Goal: Task Accomplishment & Management: Complete application form

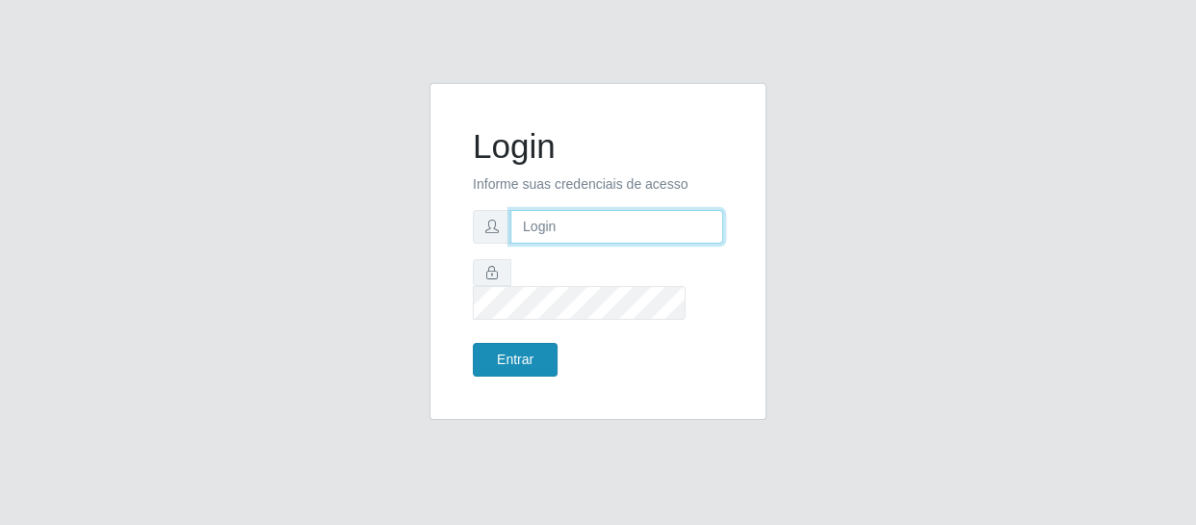
type input "erivan@B11"
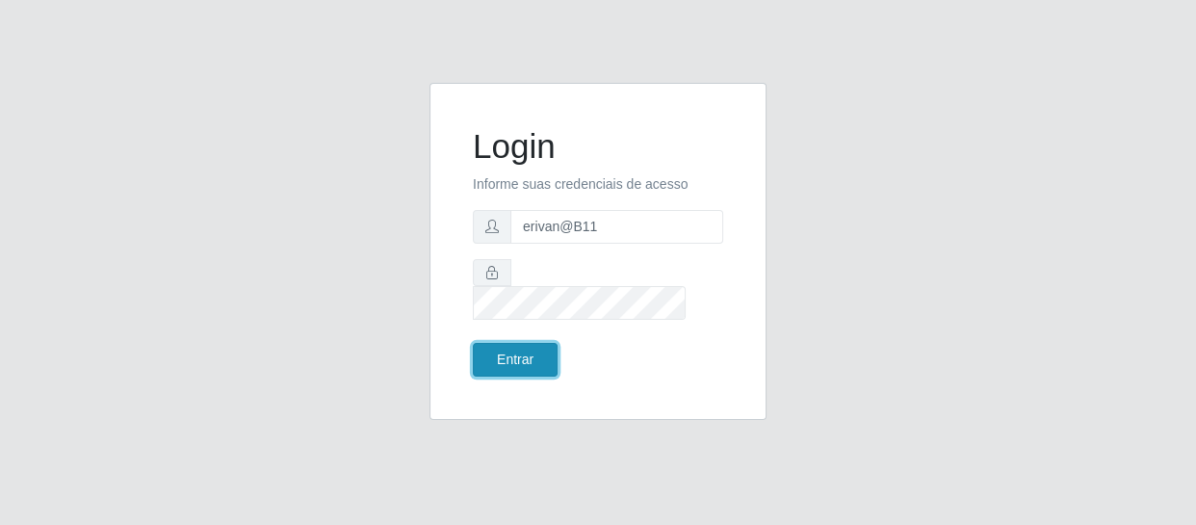
click at [545, 354] on button "Entrar" at bounding box center [515, 360] width 85 height 34
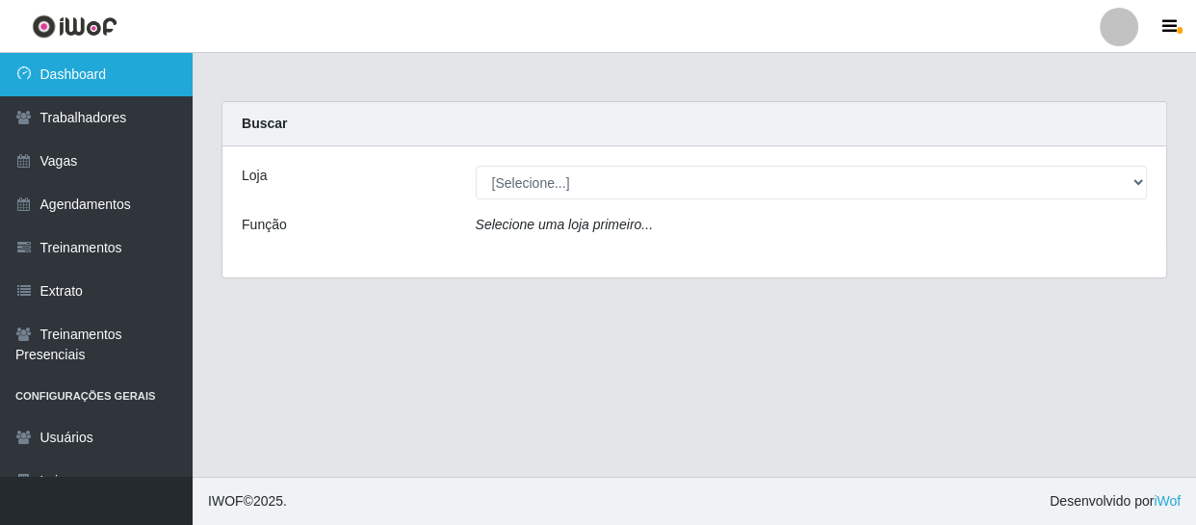
click at [63, 77] on link "Dashboard" at bounding box center [96, 74] width 193 height 43
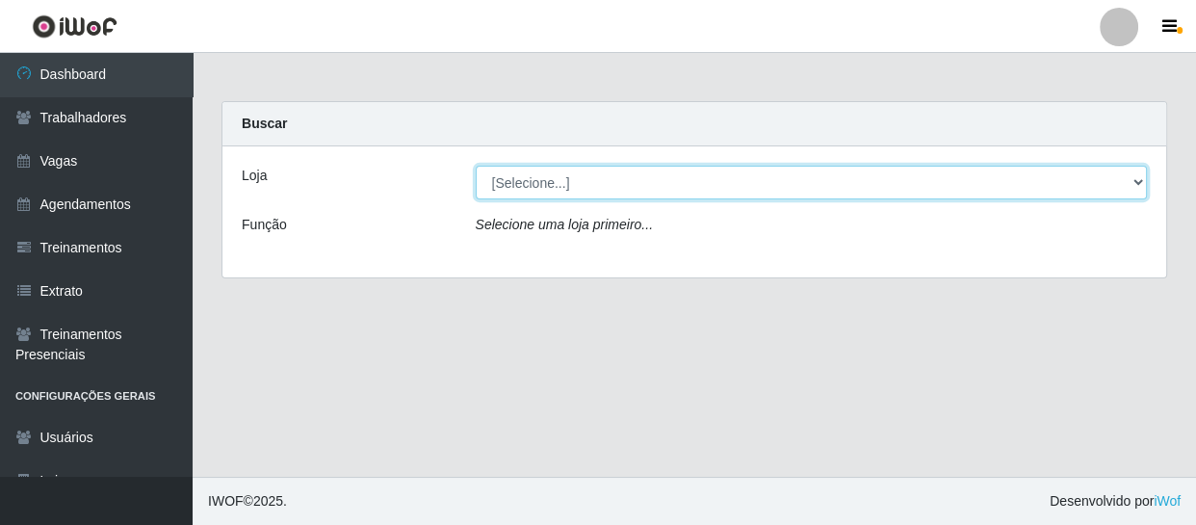
click at [629, 167] on select "[Selecione...] Bemais Supermercados - B11 Manaíra" at bounding box center [812, 183] width 672 height 34
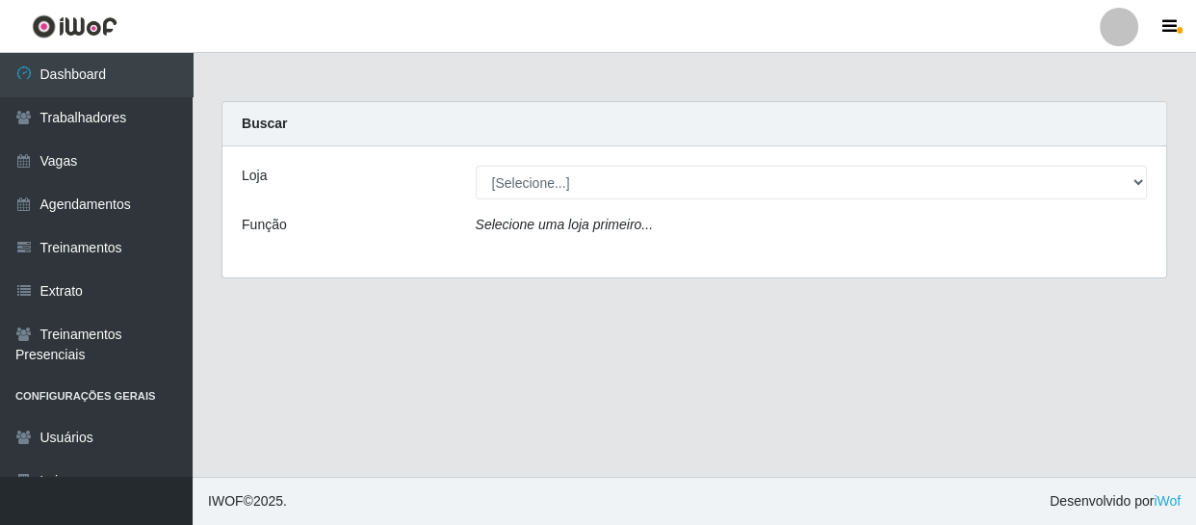
click at [608, 270] on div "Loja [Selecione...] Bemais Supermercados - B11 Manaíra Função Selecione uma loj…" at bounding box center [694, 211] width 944 height 131
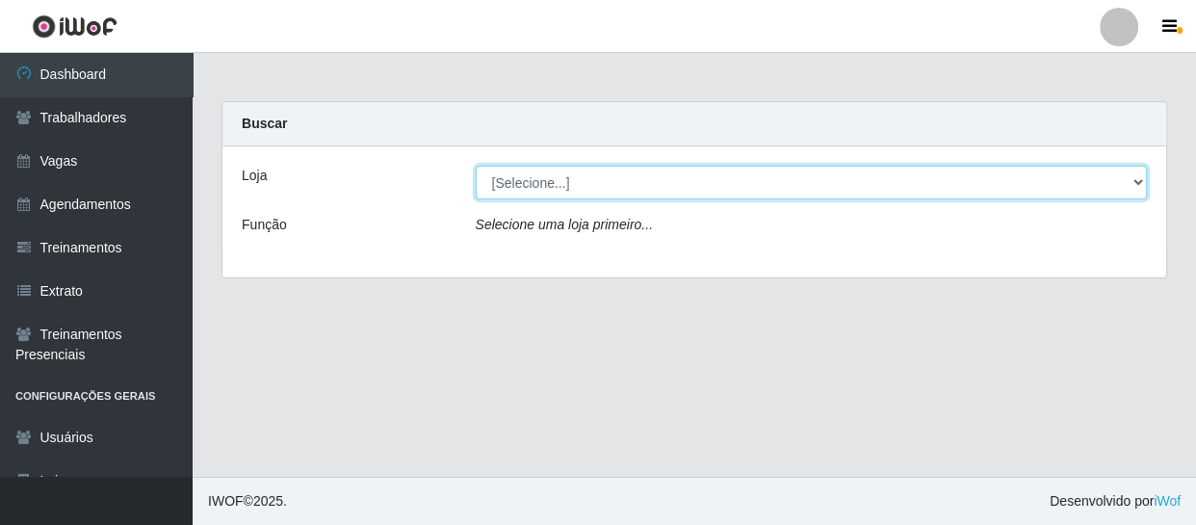
click at [618, 191] on select "[Selecione...] Bemais Supermercados - B11 Manaíra" at bounding box center [812, 183] width 672 height 34
select select "409"
click at [476, 166] on select "[Selecione...] Bemais Supermercados - B11 Manaíra" at bounding box center [812, 183] width 672 height 34
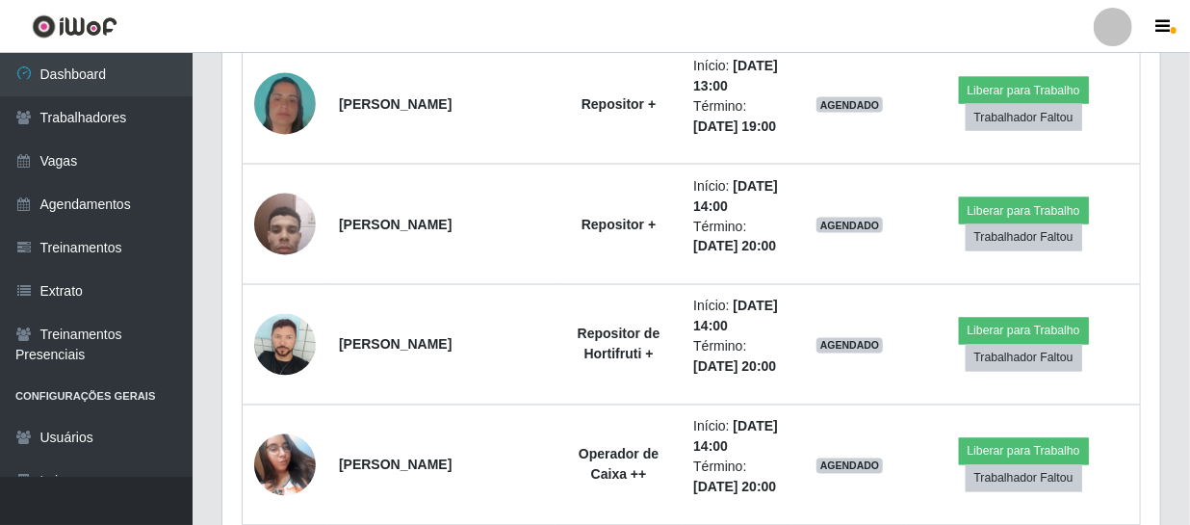
scroll to position [1400, 0]
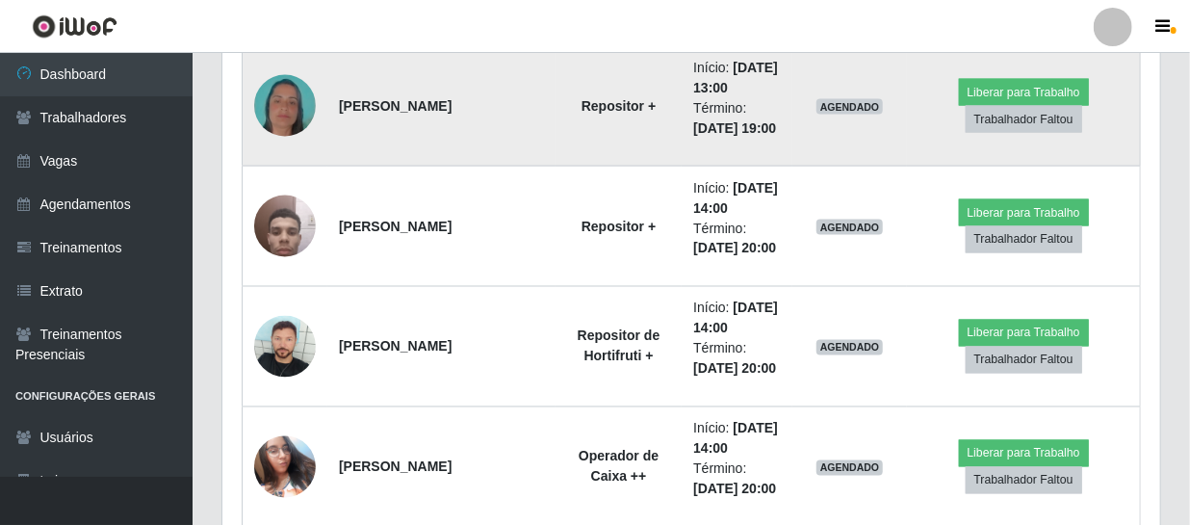
click at [282, 102] on img at bounding box center [285, 106] width 62 height 110
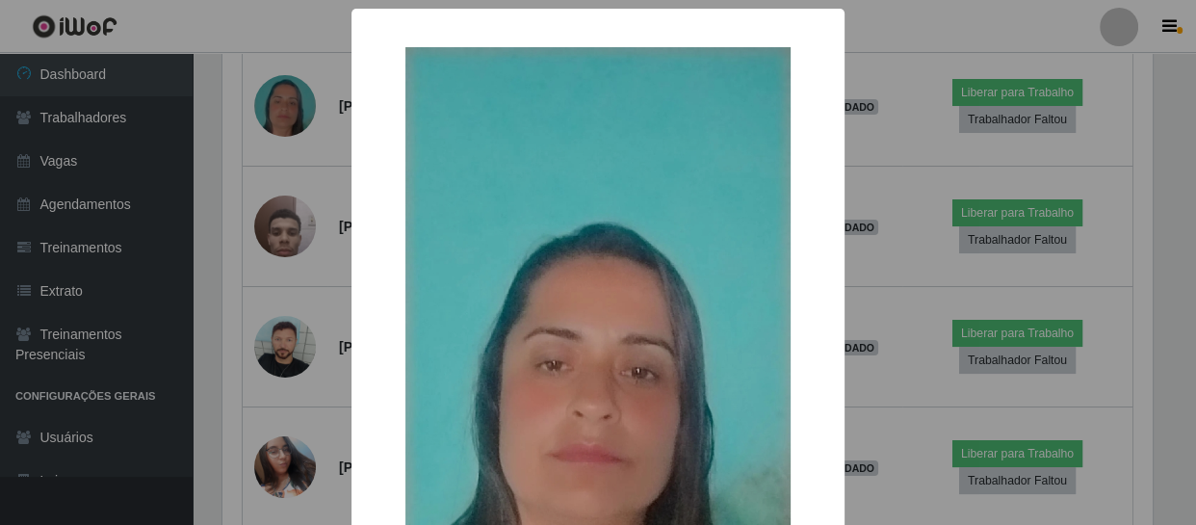
click at [281, 102] on div "× OK Cancel" at bounding box center [598, 262] width 1196 height 525
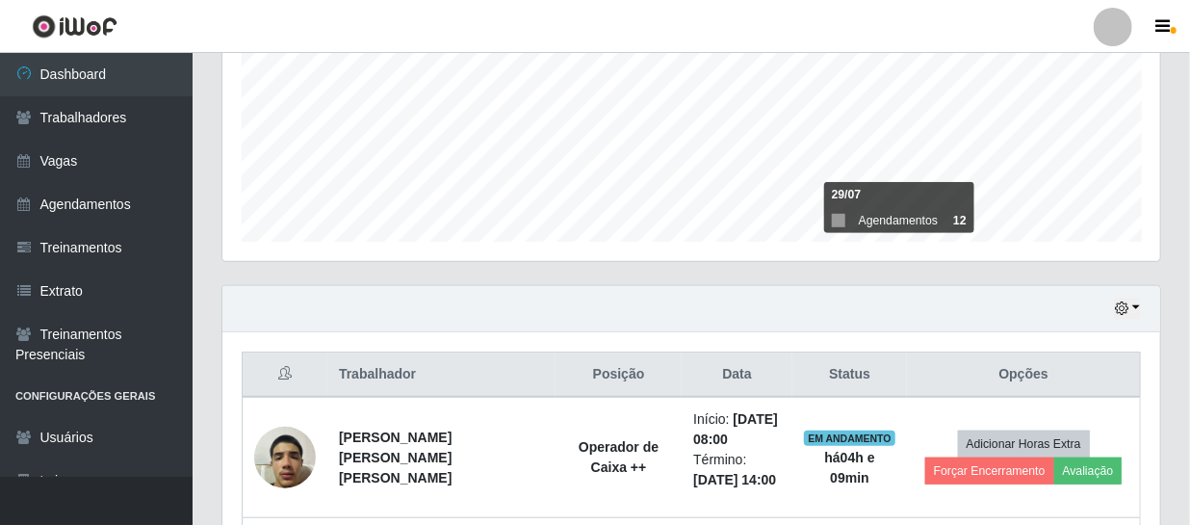
scroll to position [437, 0]
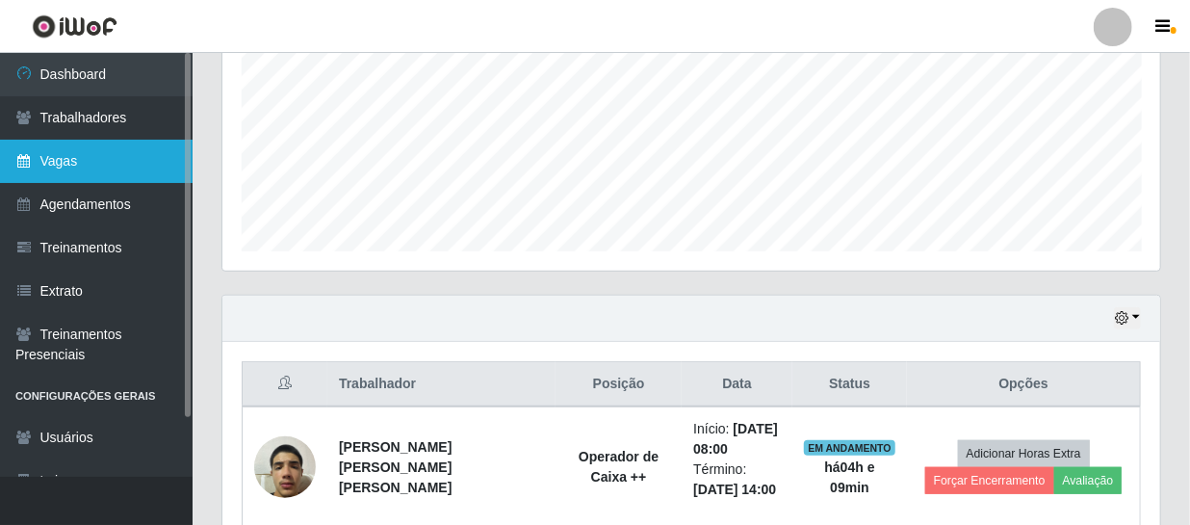
click at [106, 157] on link "Vagas" at bounding box center [96, 161] width 193 height 43
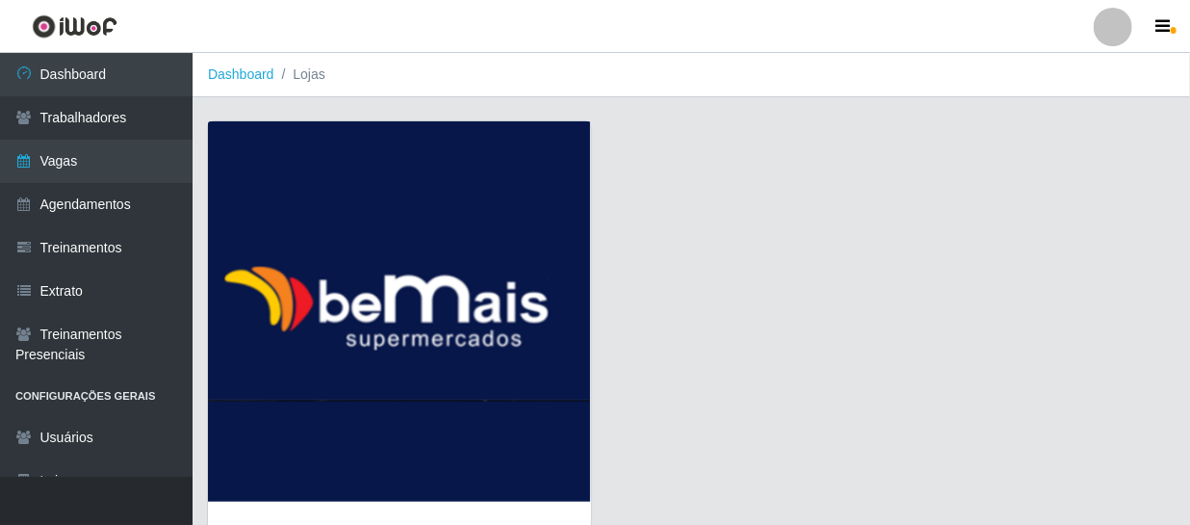
click at [355, 302] on img at bounding box center [399, 311] width 383 height 380
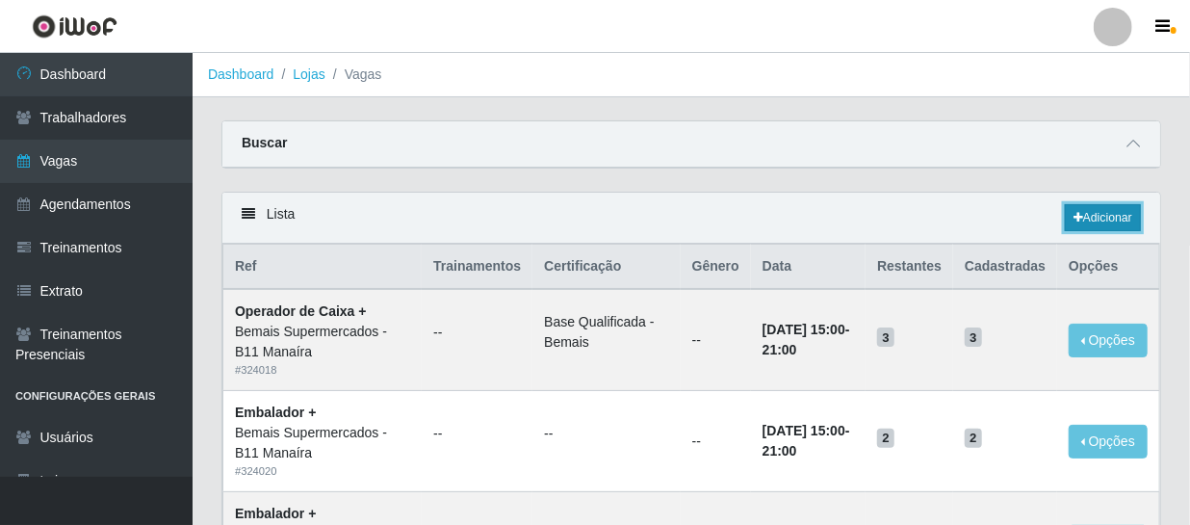
click at [1116, 211] on link "Adicionar" at bounding box center [1103, 217] width 76 height 27
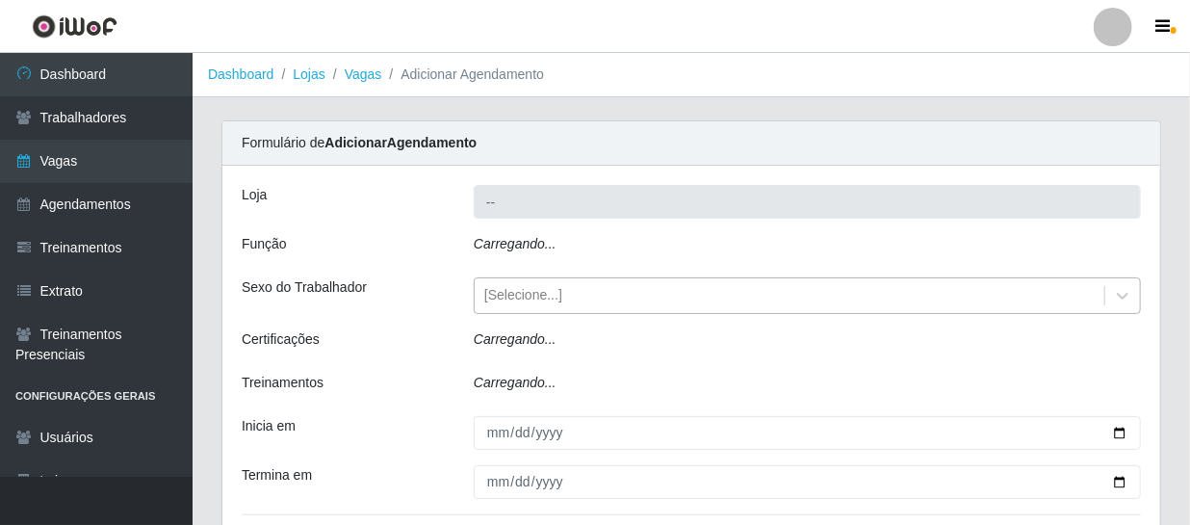
type input "Bemais Supermercados - B11 Manaíra"
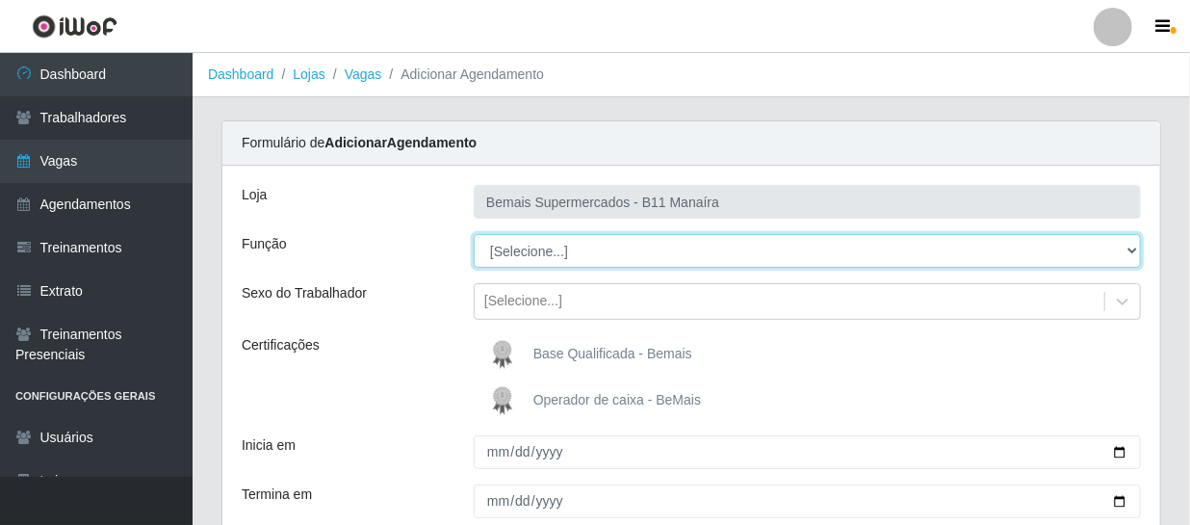
click at [566, 259] on select "[Selecione...] ASG ASG + ASG ++ Auxiliar de Estacionamento Auxiliar de Estacion…" at bounding box center [807, 251] width 667 height 34
select select "109"
click at [474, 234] on select "[Selecione...] ASG ASG + ASG ++ Auxiliar de Estacionamento Auxiliar de Estacion…" at bounding box center [807, 251] width 667 height 34
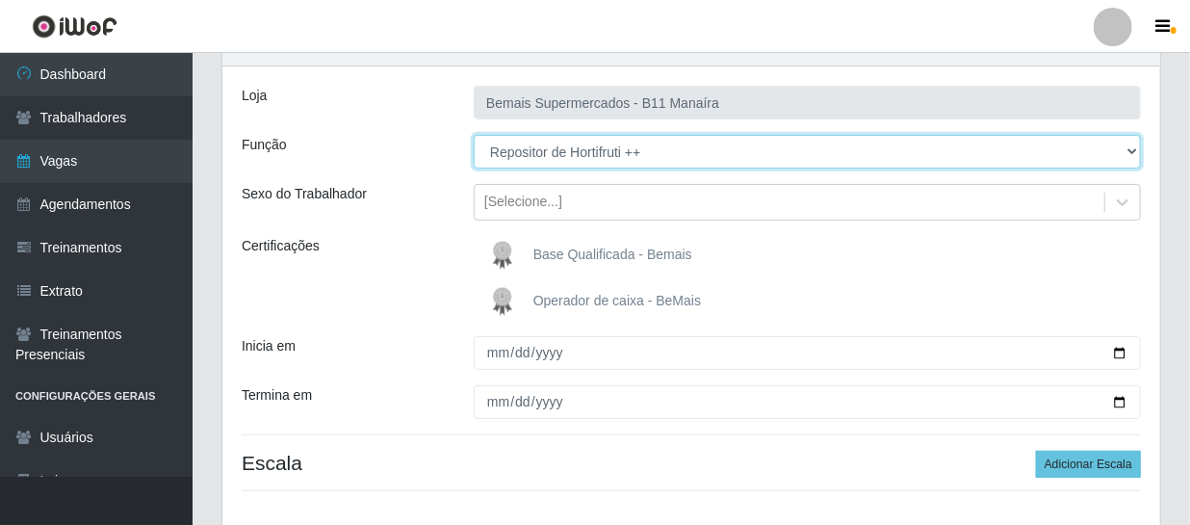
scroll to position [230, 0]
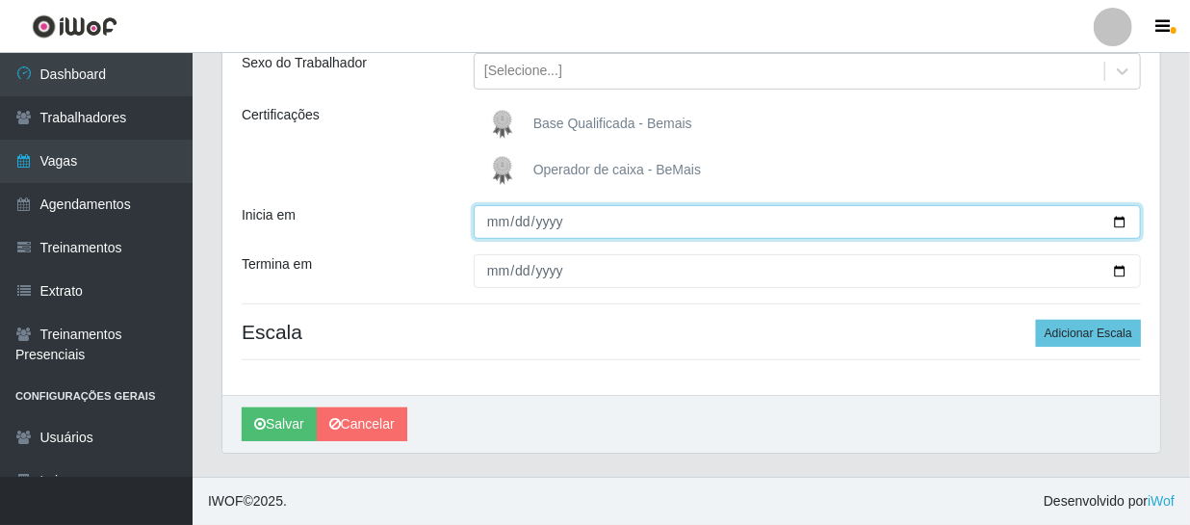
click at [504, 219] on input "Inicia em" at bounding box center [807, 222] width 667 height 34
type input "2025-08-10"
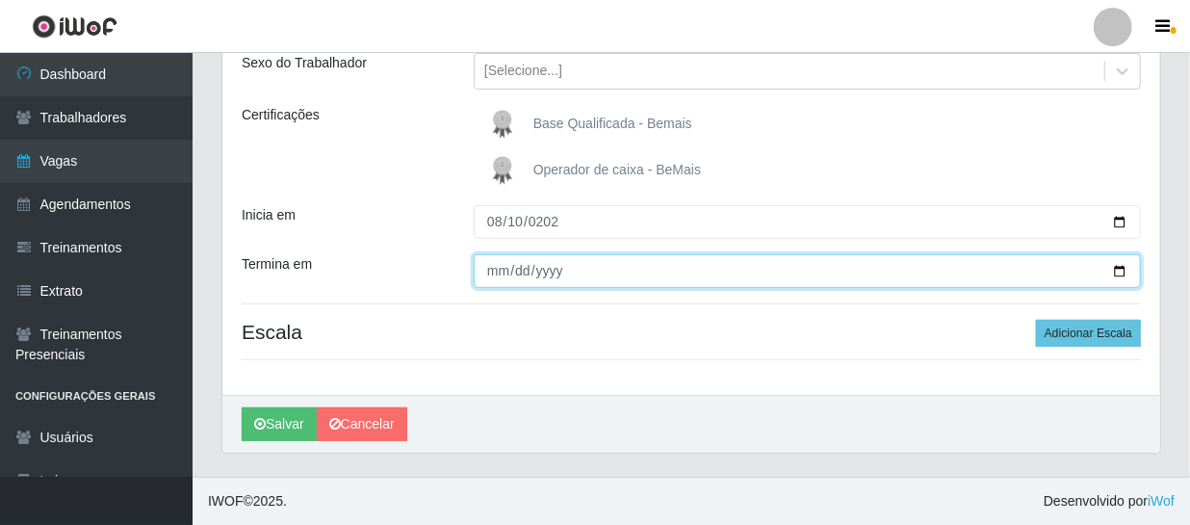
click at [506, 273] on input "Termina em" at bounding box center [807, 271] width 667 height 34
click at [555, 283] on input "2024-08-10" at bounding box center [807, 271] width 667 height 34
type input "2025-08-10"
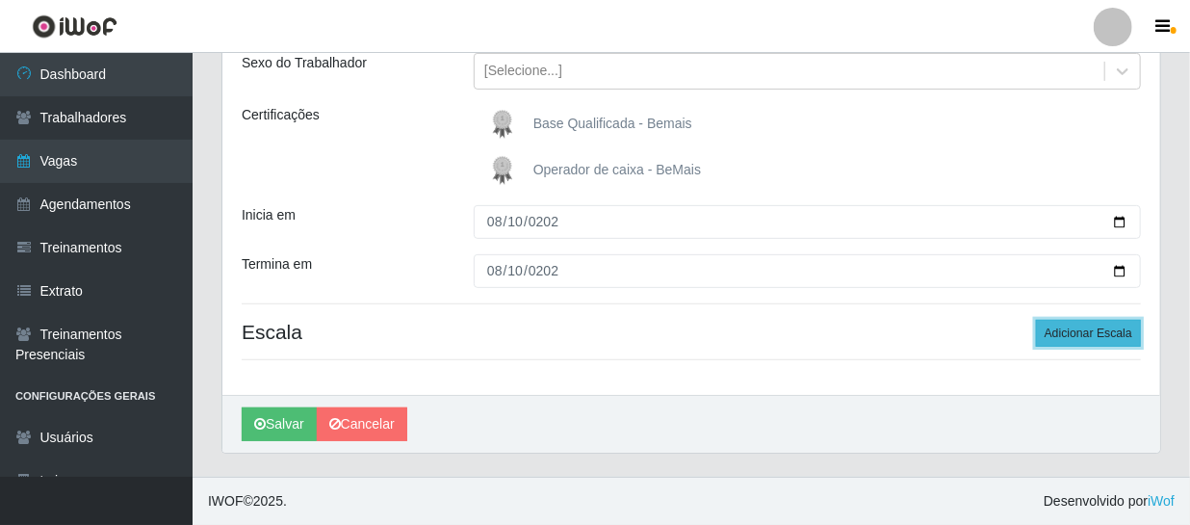
click at [1069, 331] on button "Adicionar Escala" at bounding box center [1088, 333] width 105 height 27
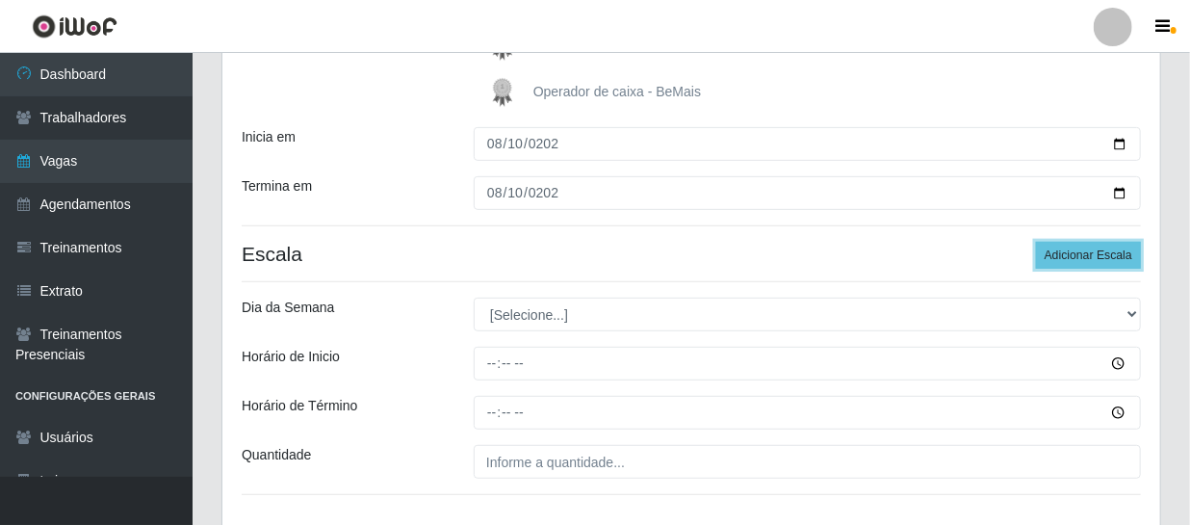
scroll to position [443, 0]
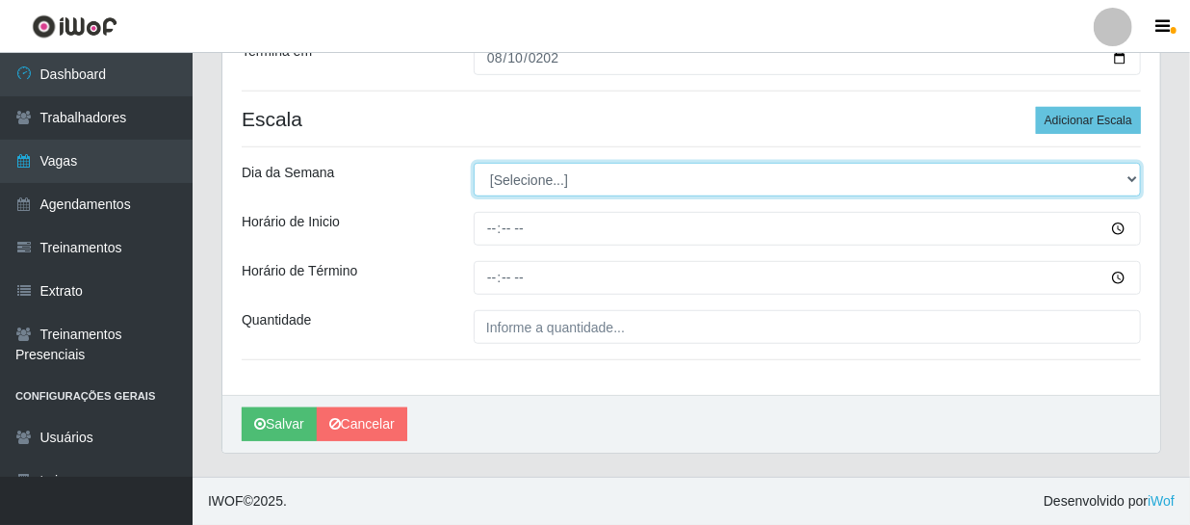
click at [533, 177] on select "[Selecione...] Segunda Terça Quarta Quinta Sexta Sábado Domingo" at bounding box center [807, 180] width 667 height 34
select select "0"
click at [474, 163] on select "[Selecione...] Segunda Terça Quarta Quinta Sexta Sábado Domingo" at bounding box center [807, 180] width 667 height 34
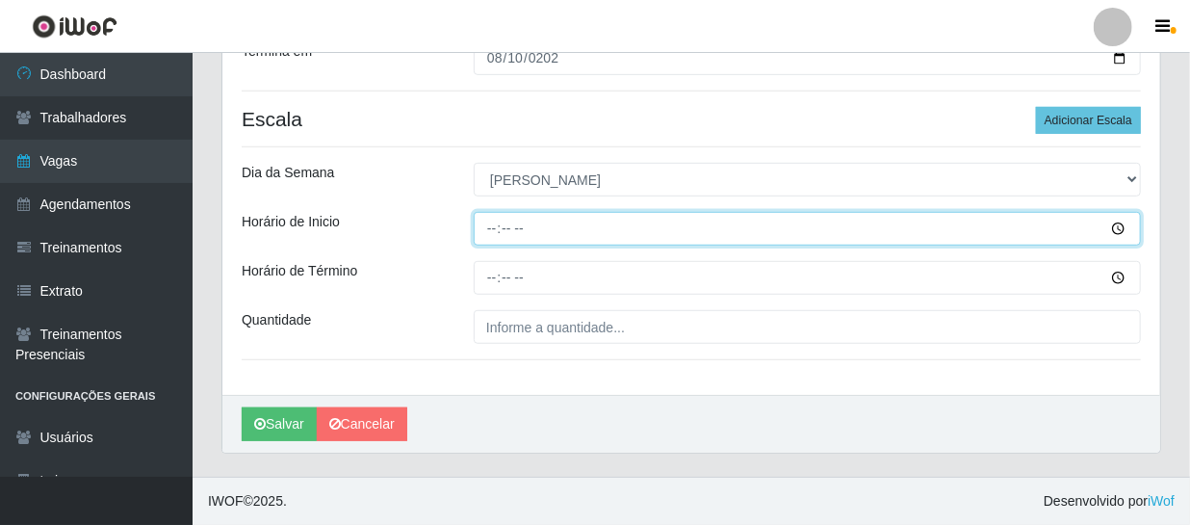
click at [497, 229] on input "Horário de Inicio" at bounding box center [807, 229] width 667 height 34
type input "15:00"
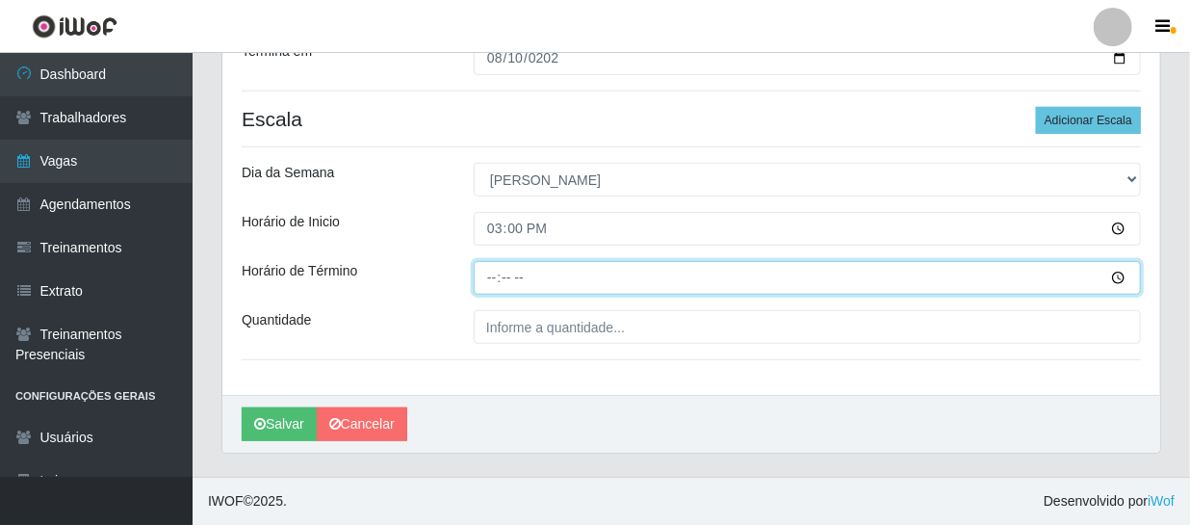
click at [493, 278] on input "Horário de Término" at bounding box center [807, 278] width 667 height 34
type input "21:00"
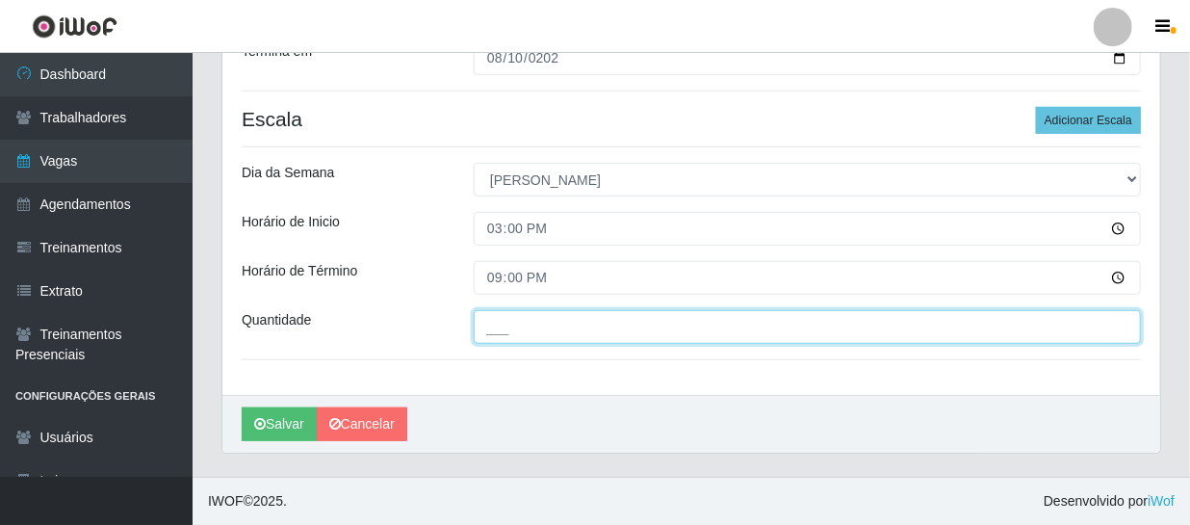
click at [578, 329] on input "___" at bounding box center [807, 327] width 667 height 34
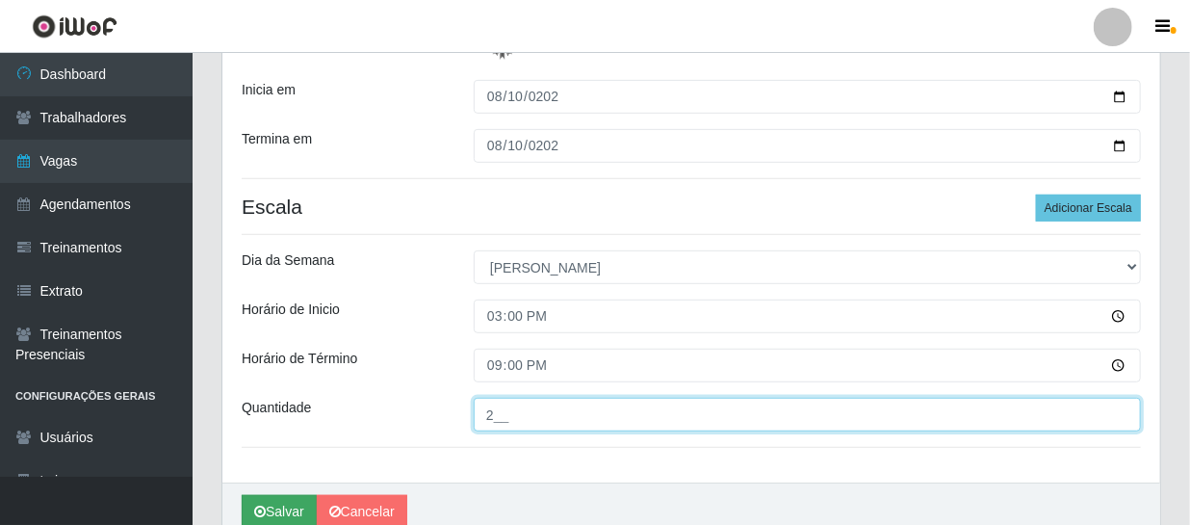
type input "2__"
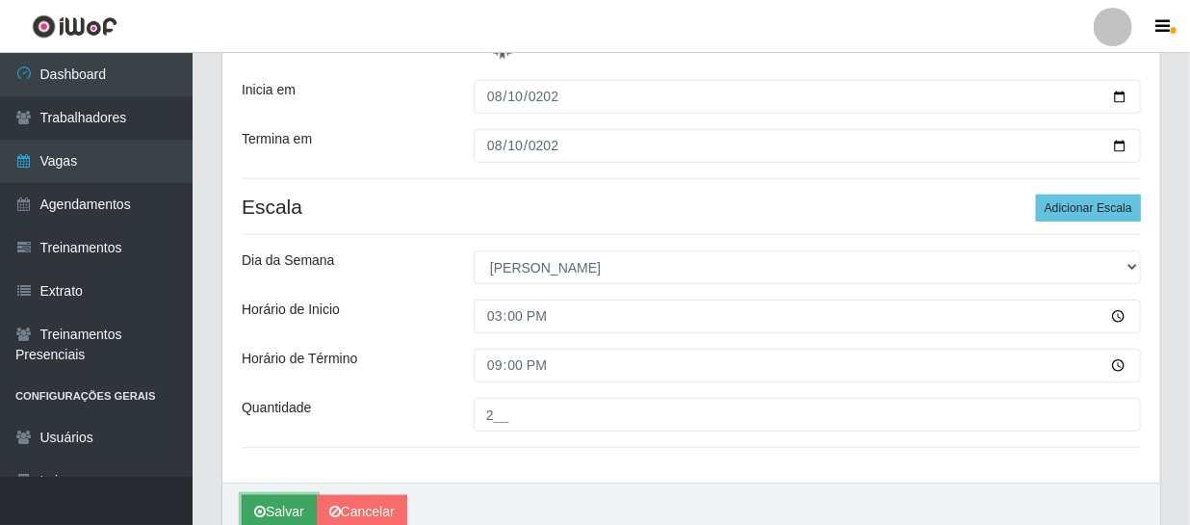
click at [299, 510] on button "Salvar" at bounding box center [279, 512] width 75 height 34
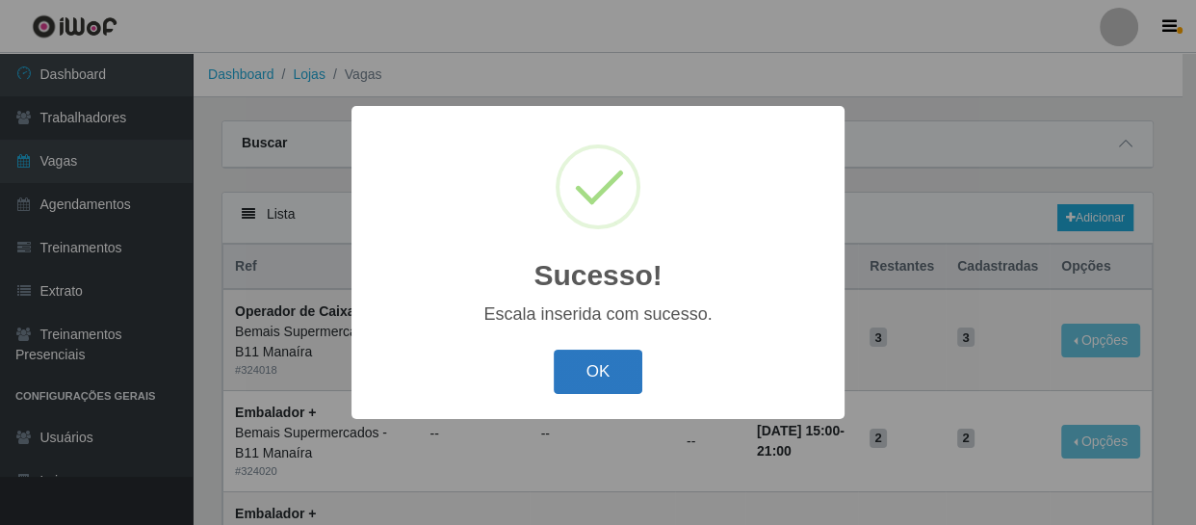
click at [594, 368] on button "OK" at bounding box center [599, 372] width 90 height 45
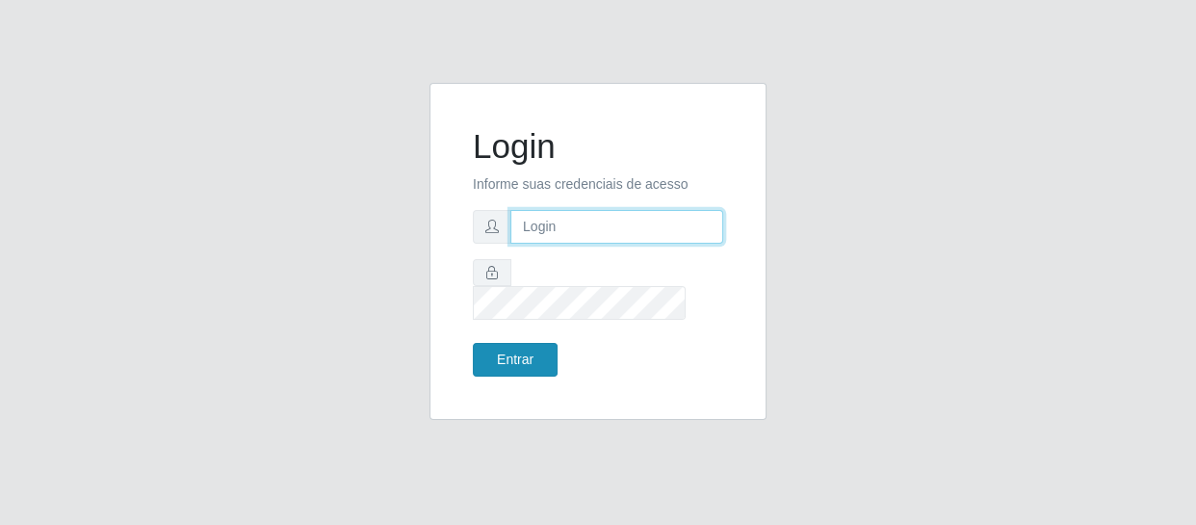
type input "erivan@B11"
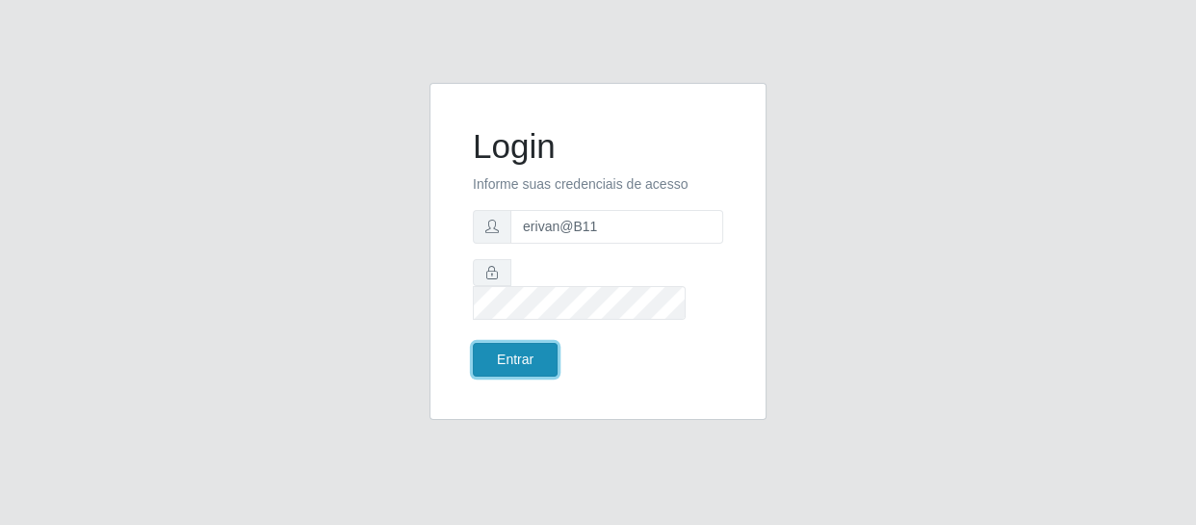
click at [545, 343] on button "Entrar" at bounding box center [515, 360] width 85 height 34
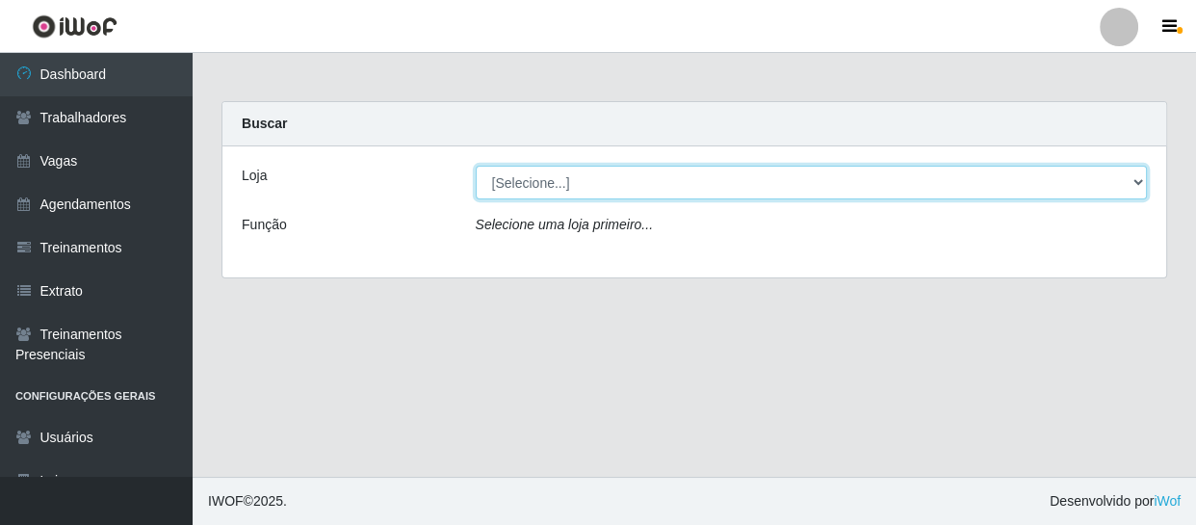
click at [558, 179] on select "[Selecione...] Bemais Supermercados - B11 Manaíra" at bounding box center [812, 183] width 672 height 34
select select "409"
click at [476, 166] on select "[Selecione...] Bemais Supermercados - B11 Manaíra" at bounding box center [812, 183] width 672 height 34
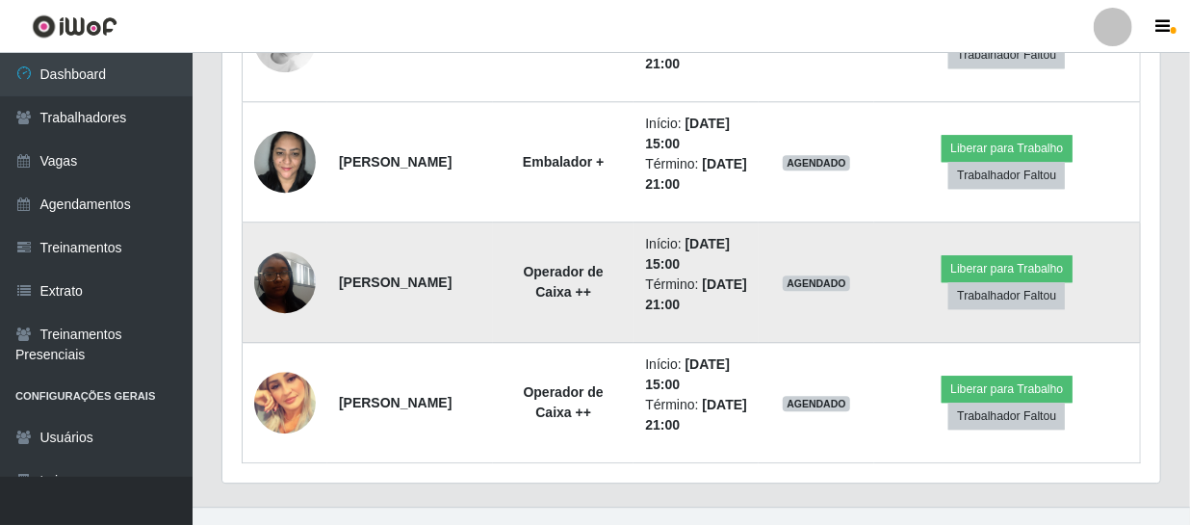
scroll to position [2188, 0]
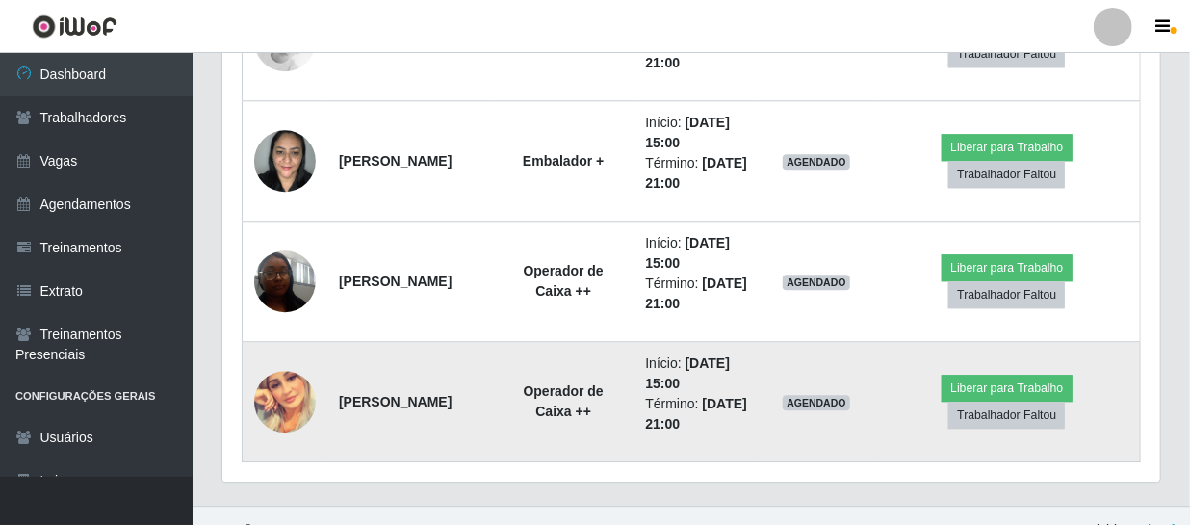
click at [294, 402] on img at bounding box center [285, 402] width 62 height 62
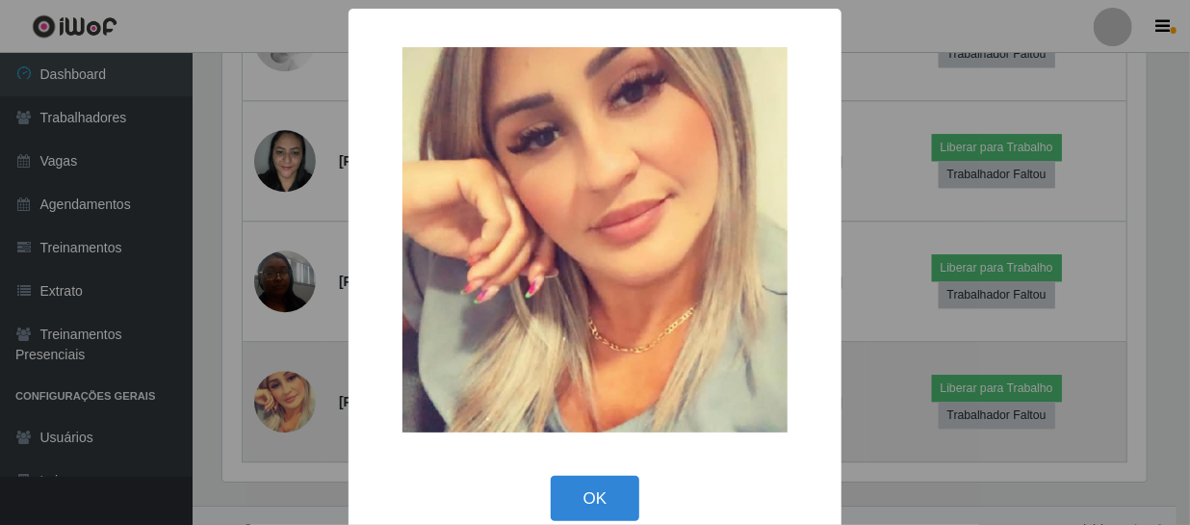
scroll to position [400, 929]
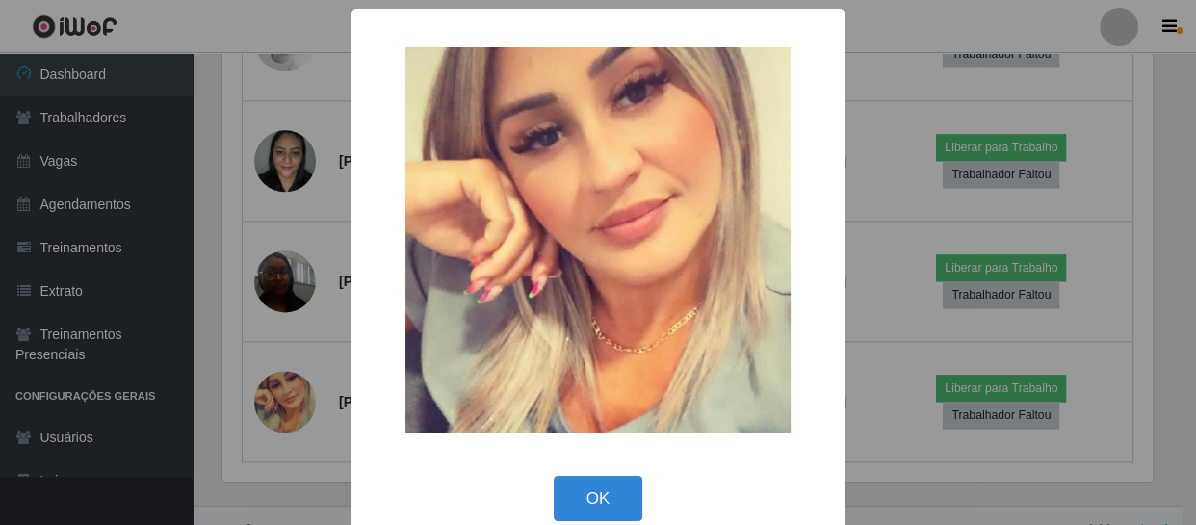
click at [887, 496] on div "× OK Cancel" at bounding box center [598, 262] width 1196 height 525
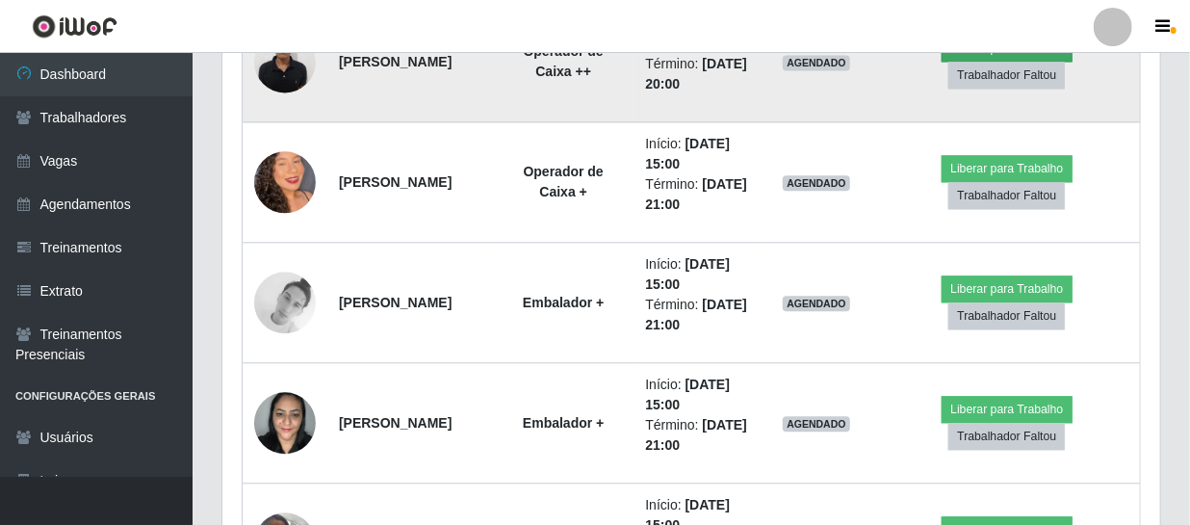
scroll to position [1926, 0]
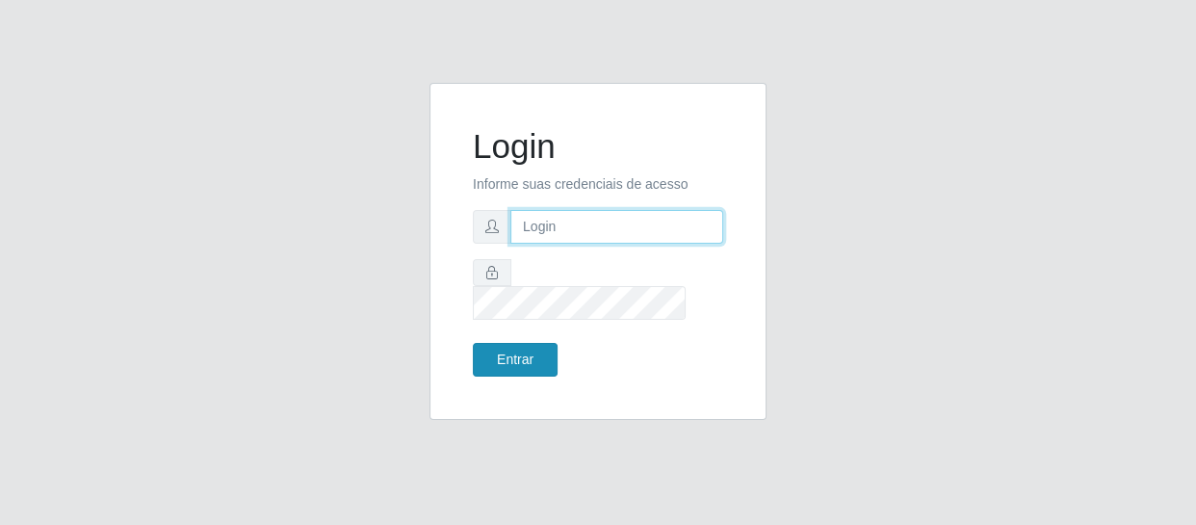
type input "erivan@B11"
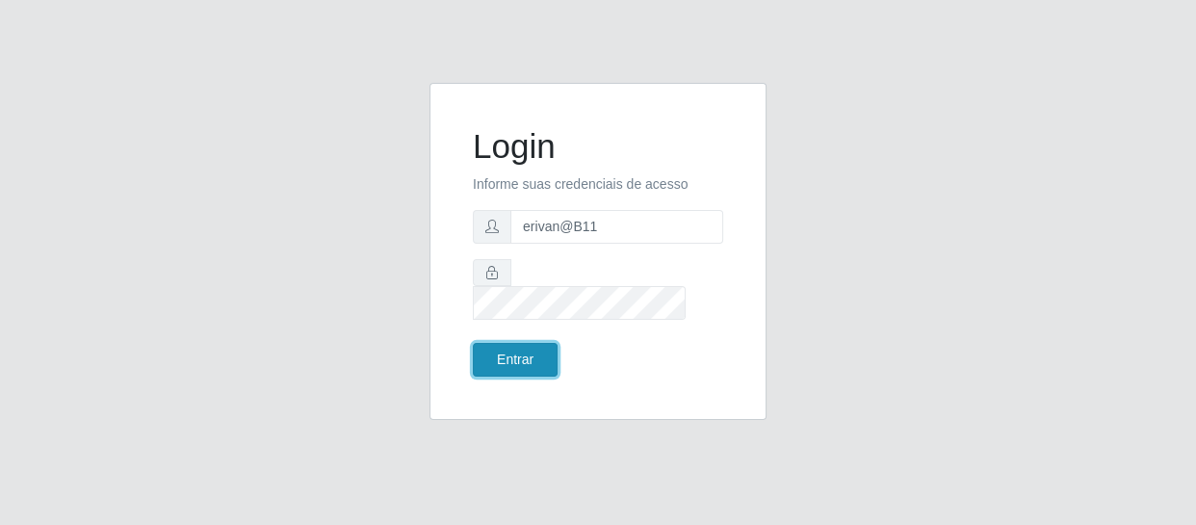
click at [528, 347] on button "Entrar" at bounding box center [515, 360] width 85 height 34
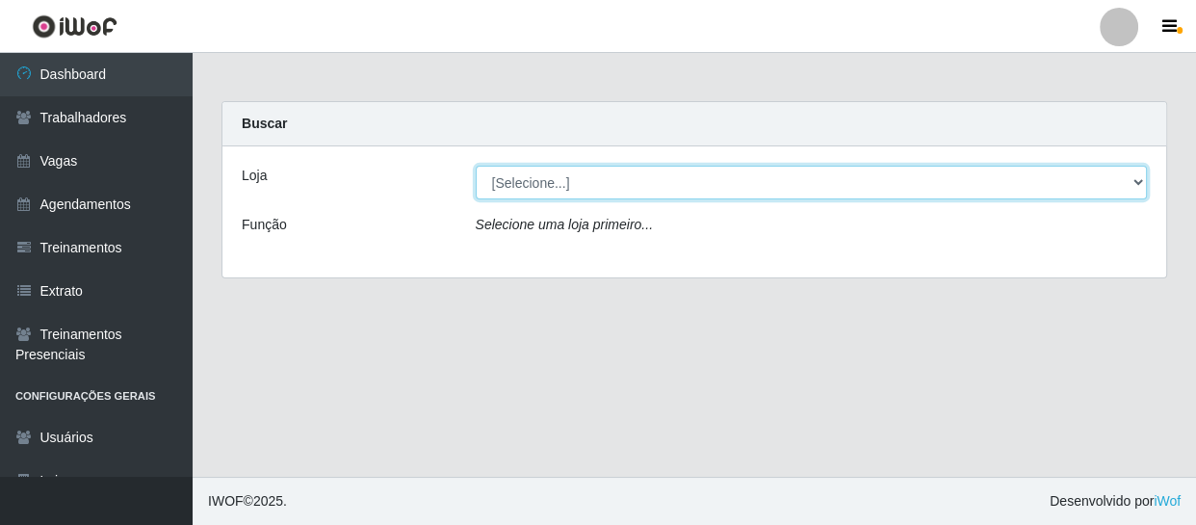
click at [500, 178] on select "[Selecione...] Bemais Supermercados - B11 Manaíra" at bounding box center [812, 183] width 672 height 34
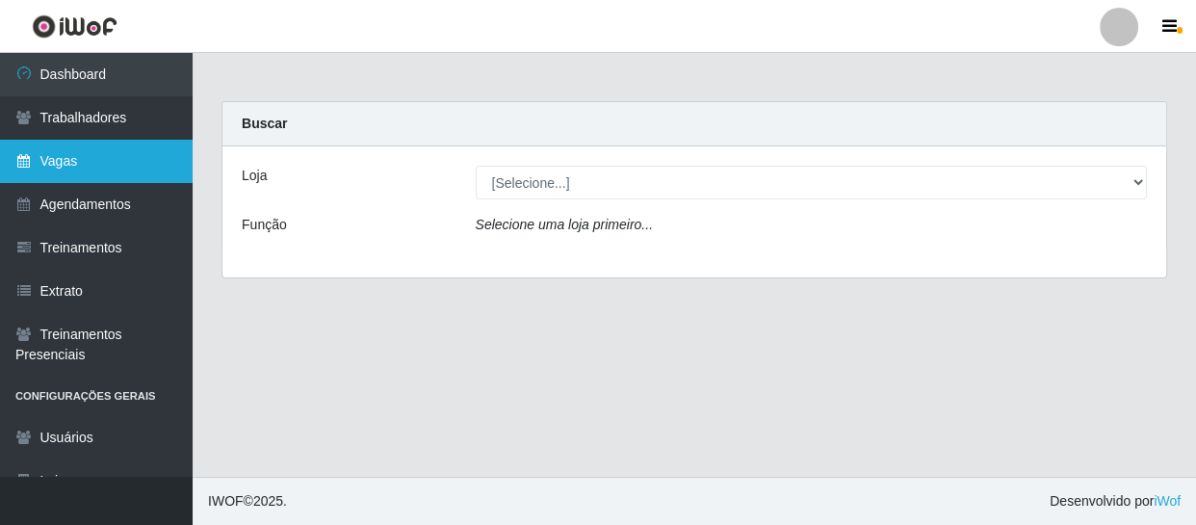
click at [78, 147] on link "Vagas" at bounding box center [96, 161] width 193 height 43
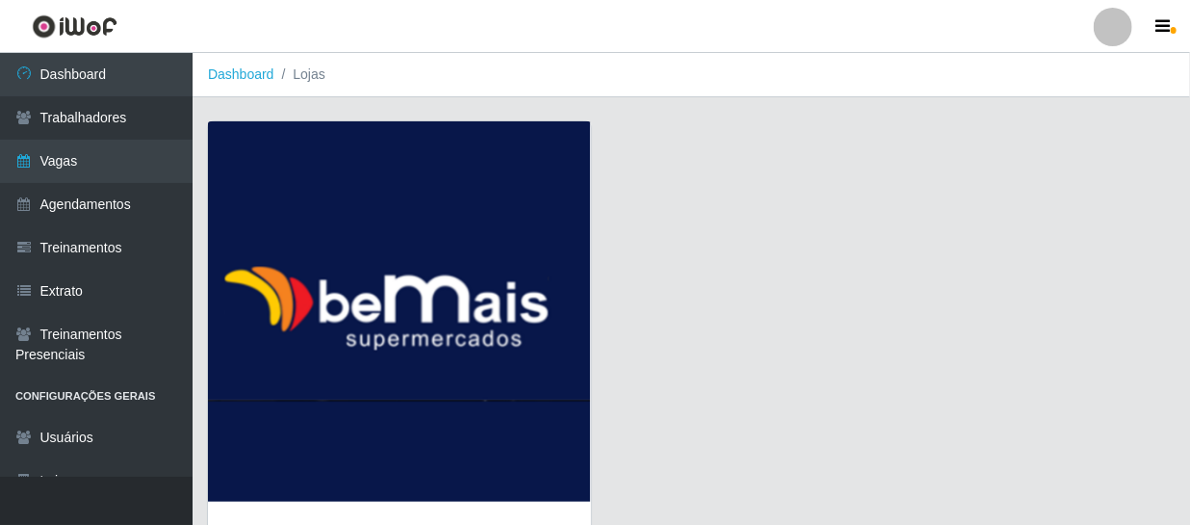
click at [487, 360] on img at bounding box center [399, 311] width 383 height 380
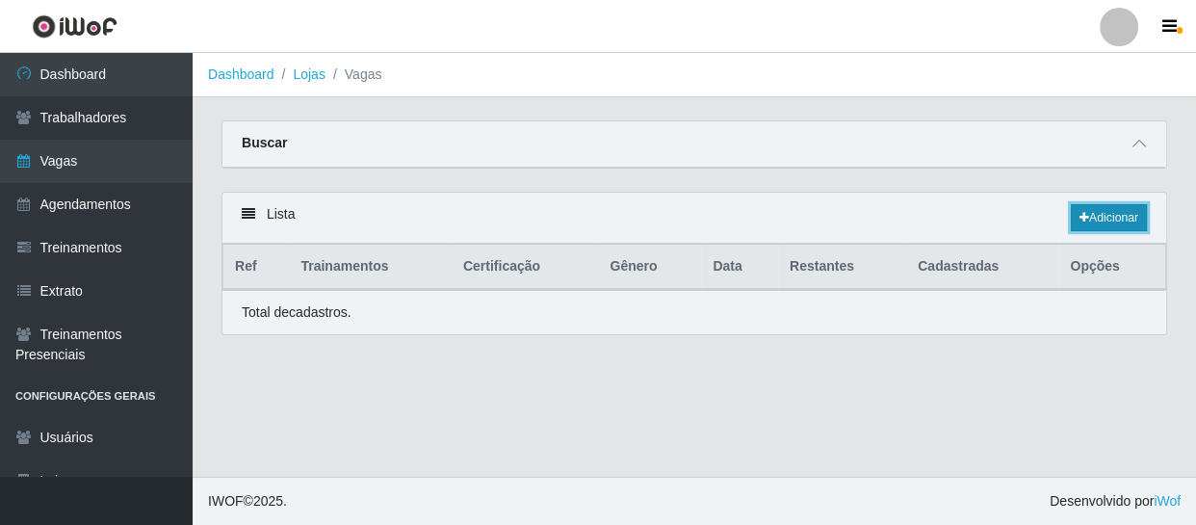
click at [1118, 212] on link "Adicionar" at bounding box center [1109, 217] width 76 height 27
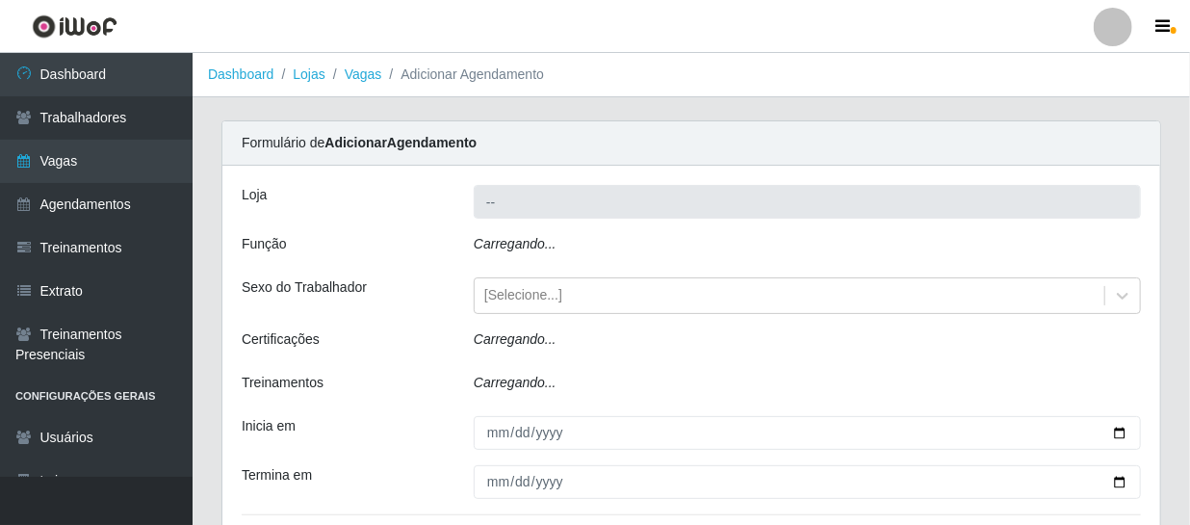
type input "Bemais Supermercados - B11 Manaíra"
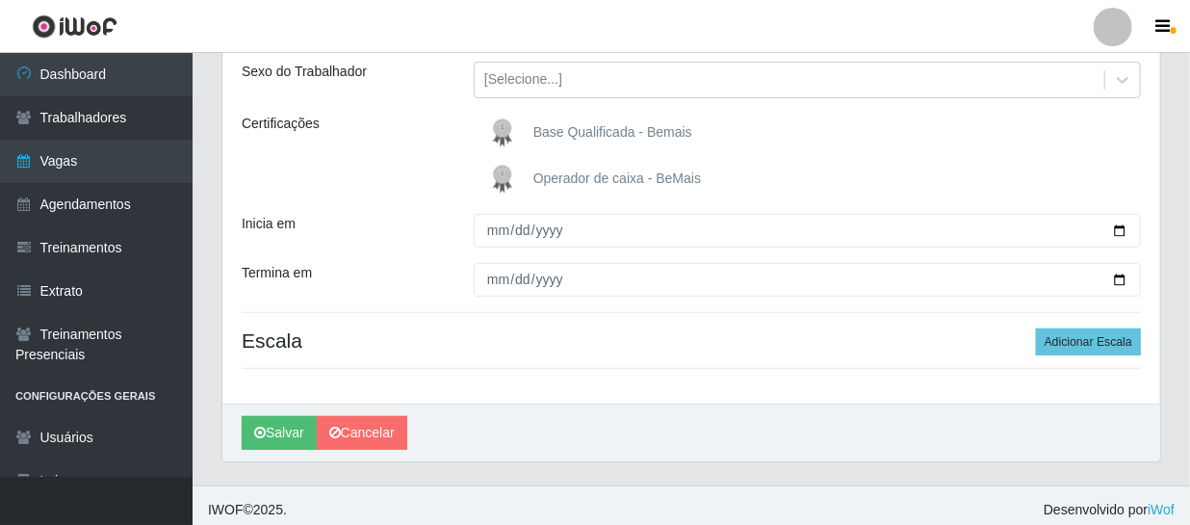
scroll to position [230, 0]
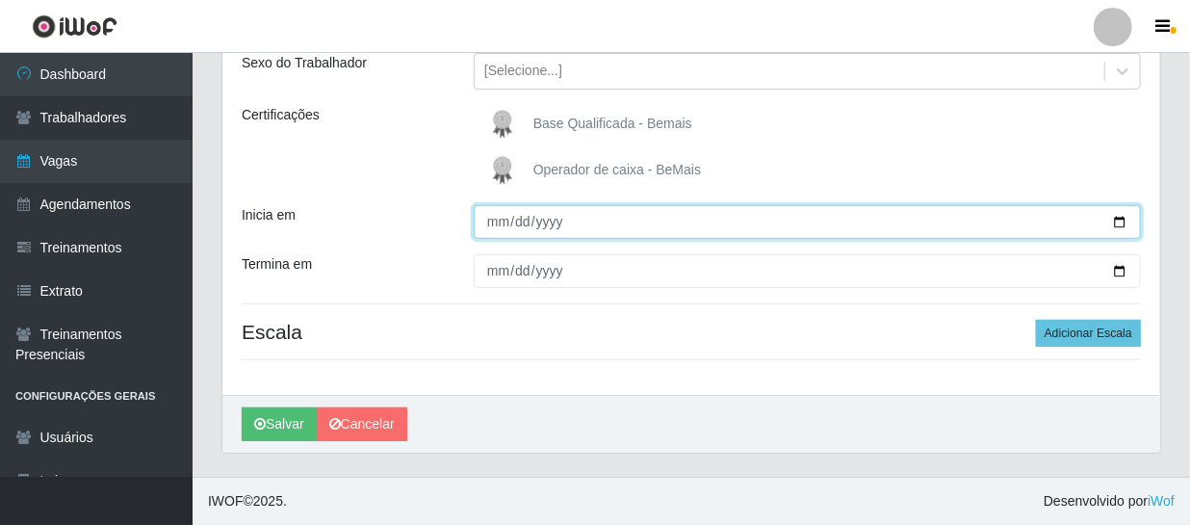
click at [491, 230] on input "Inicia em" at bounding box center [807, 222] width 667 height 34
type input "[DATE]"
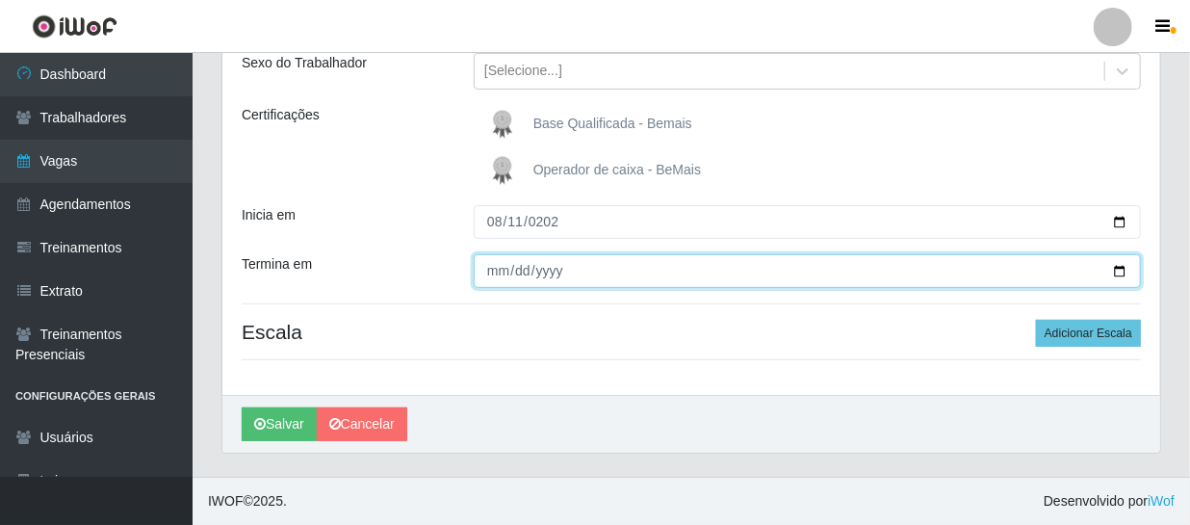
click at [493, 281] on input "Termina em" at bounding box center [807, 271] width 667 height 34
type input "[DATE]"
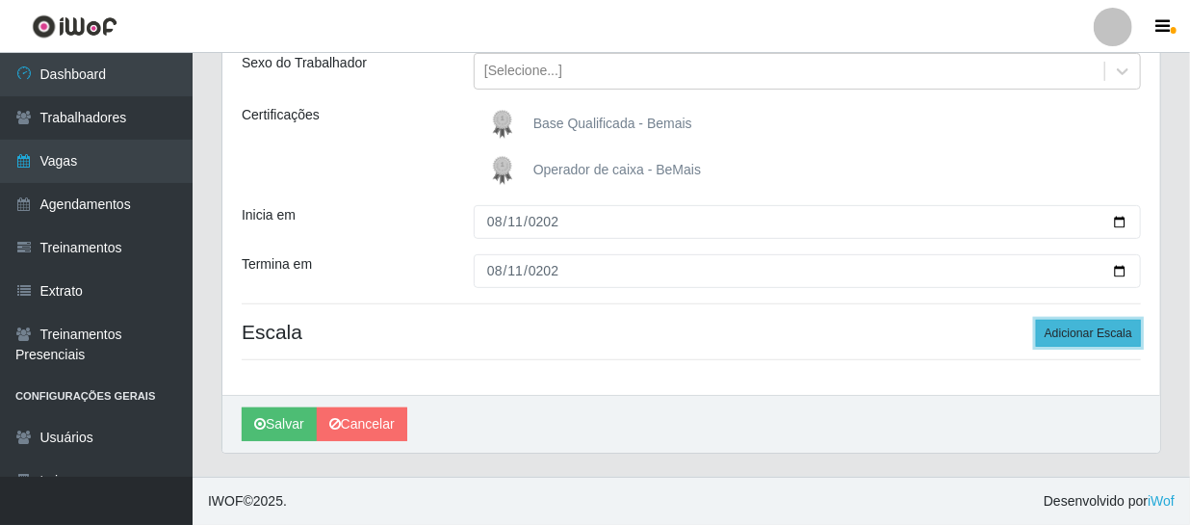
click at [1080, 331] on button "Adicionar Escala" at bounding box center [1088, 333] width 105 height 27
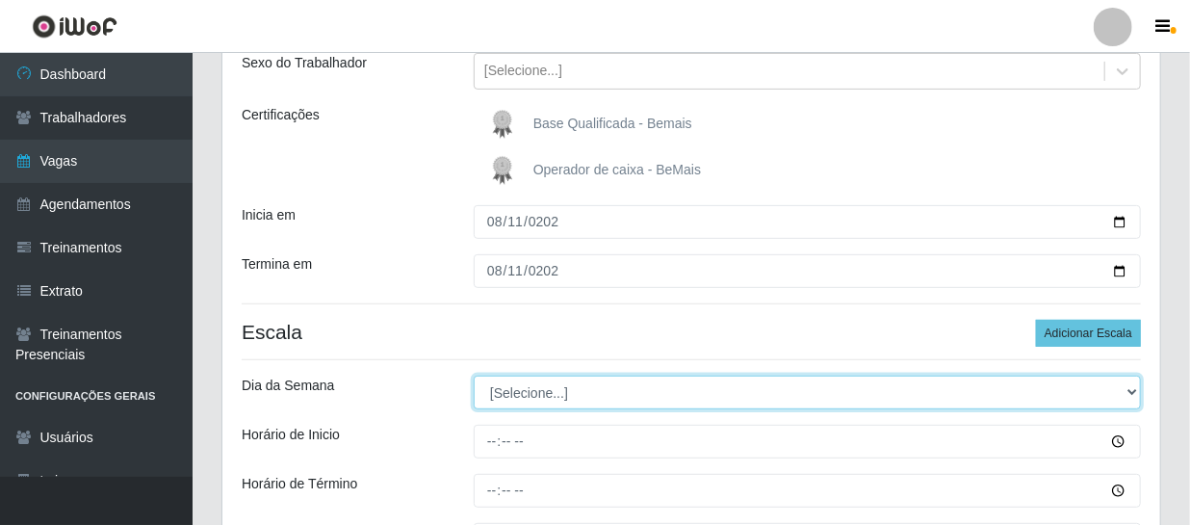
click at [518, 396] on select "[Selecione...] Segunda Terça Quarta Quinta Sexta Sábado Domingo" at bounding box center [807, 393] width 667 height 34
select select "1"
click at [474, 376] on select "[Selecione...] Segunda Terça Quarta Quinta Sexta Sábado Domingo" at bounding box center [807, 393] width 667 height 34
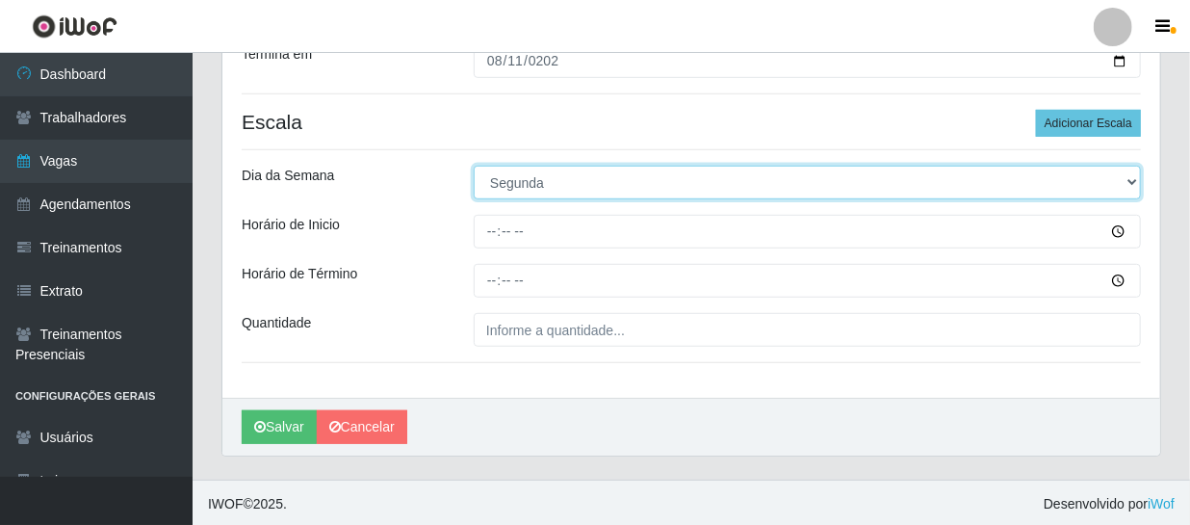
scroll to position [443, 0]
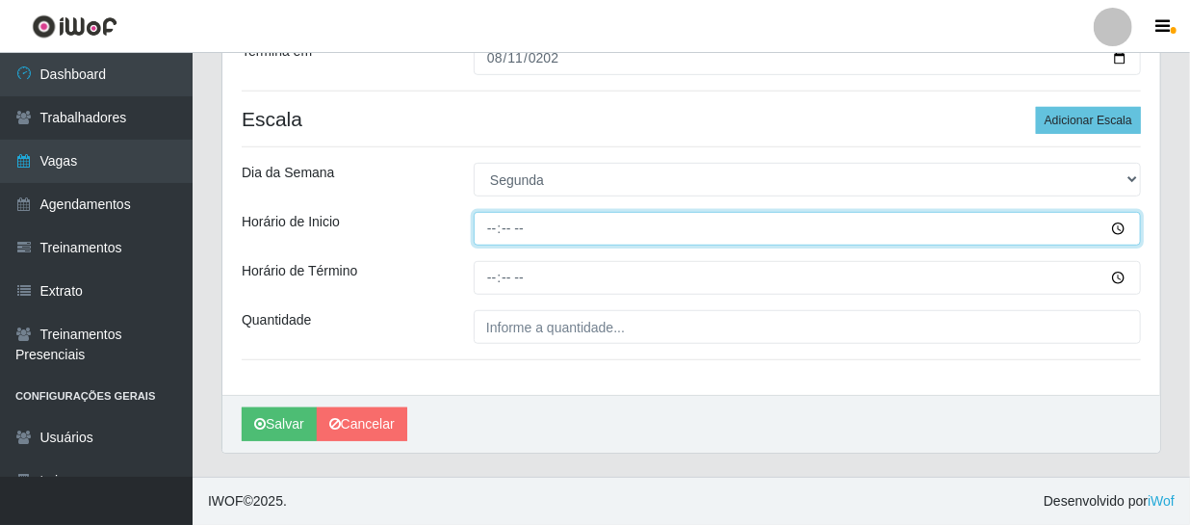
click at [498, 235] on input "Horário de Inicio" at bounding box center [807, 229] width 667 height 34
type input "10:00"
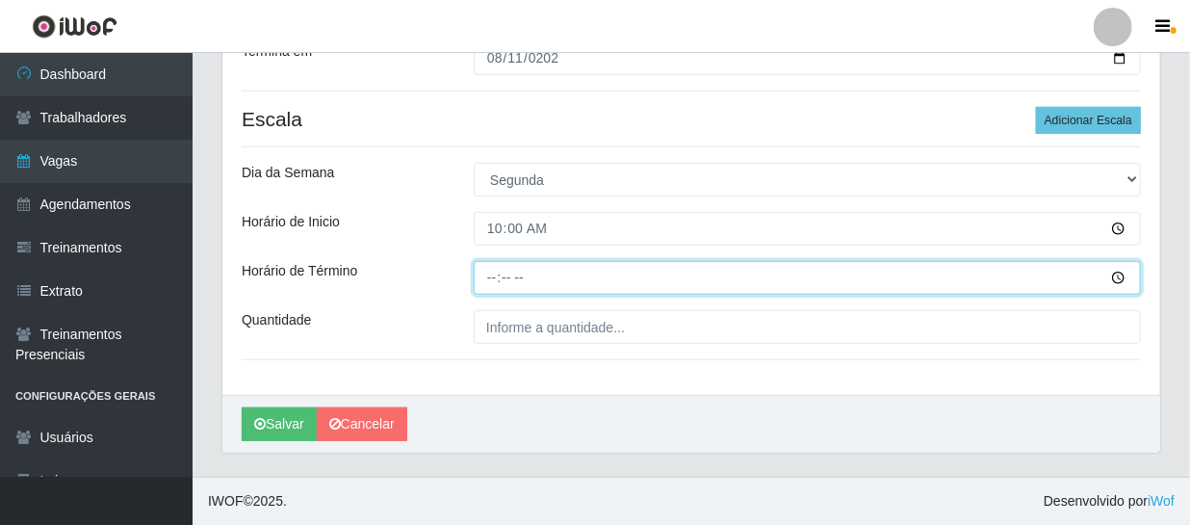
click at [485, 277] on input "Horário de Término" at bounding box center [807, 278] width 667 height 34
type input "16:00"
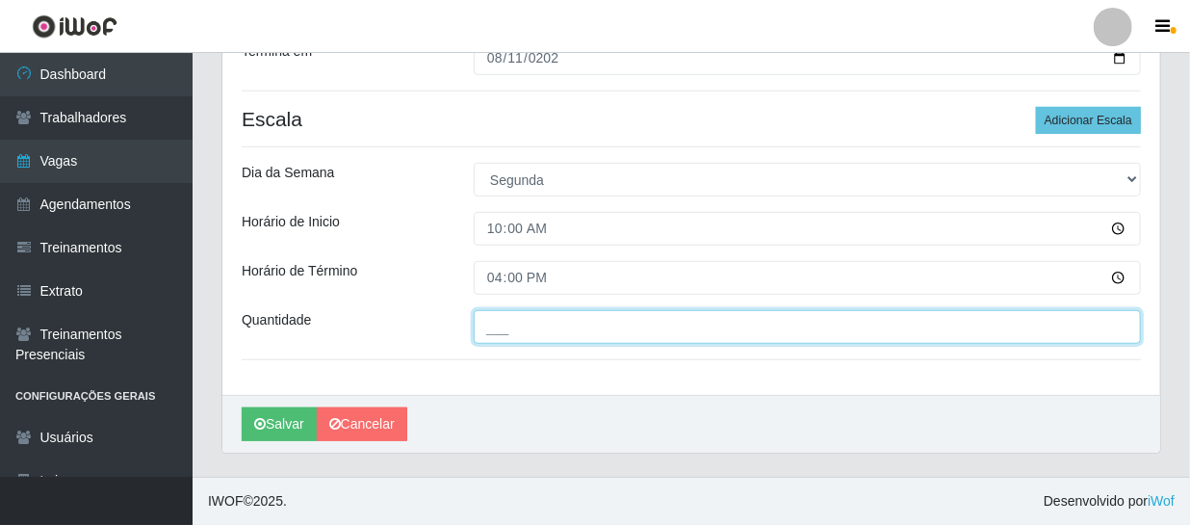
click at [533, 336] on input "___" at bounding box center [807, 327] width 667 height 34
type input "1__"
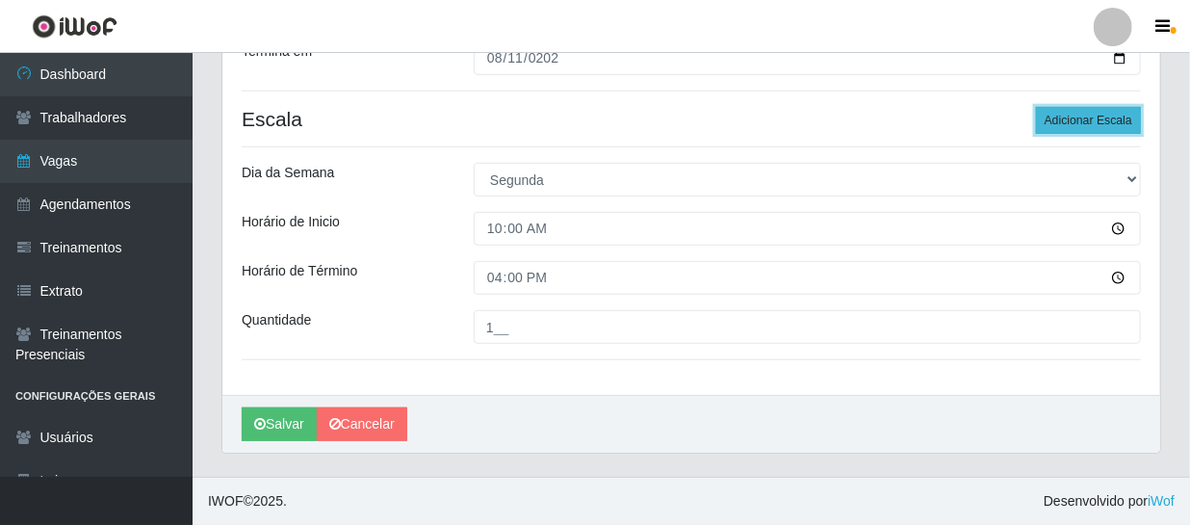
click at [1076, 119] on button "Adicionar Escala" at bounding box center [1088, 120] width 105 height 27
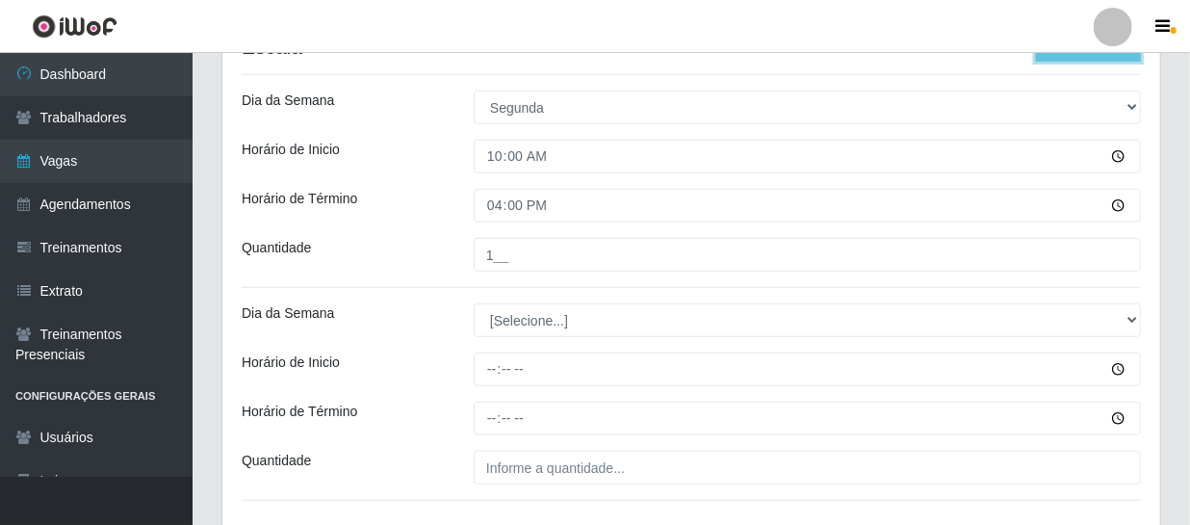
scroll to position [568, 0]
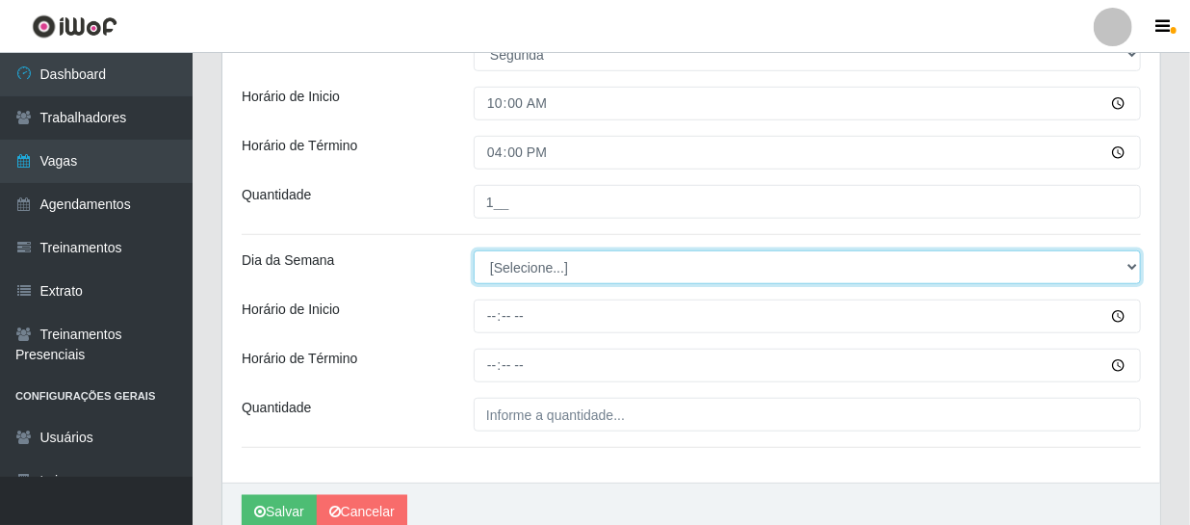
click at [537, 271] on select "[Selecione...] Segunda Terça Quarta Quinta Sexta Sábado Domingo" at bounding box center [807, 267] width 667 height 34
select select "1"
click at [474, 250] on select "[Selecione...] Segunda Terça Quarta Quinta Sexta Sábado Domingo" at bounding box center [807, 267] width 667 height 34
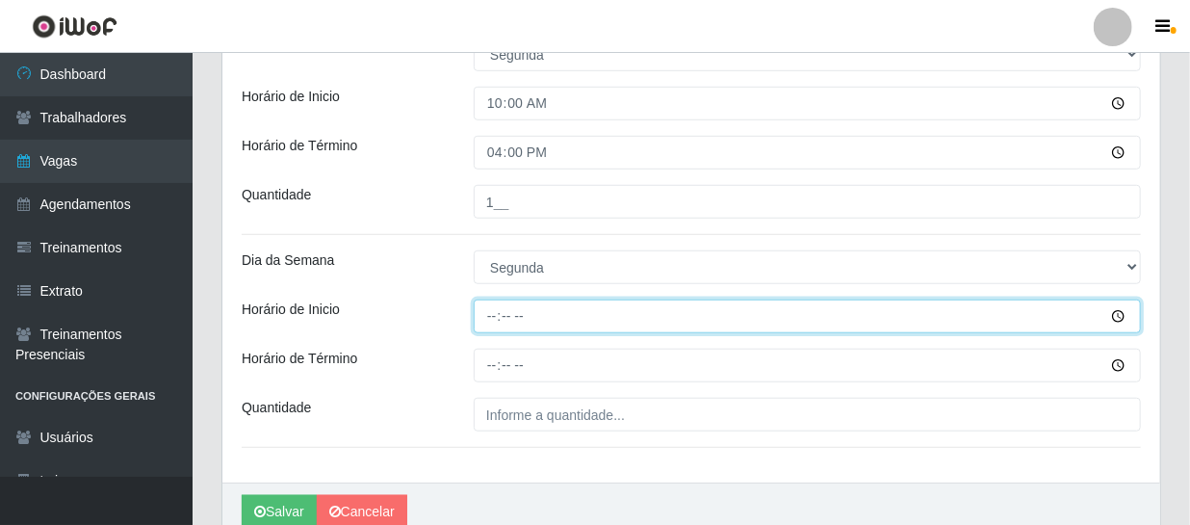
click at [498, 308] on input "Horário de Inicio" at bounding box center [807, 316] width 667 height 34
type input "14:00"
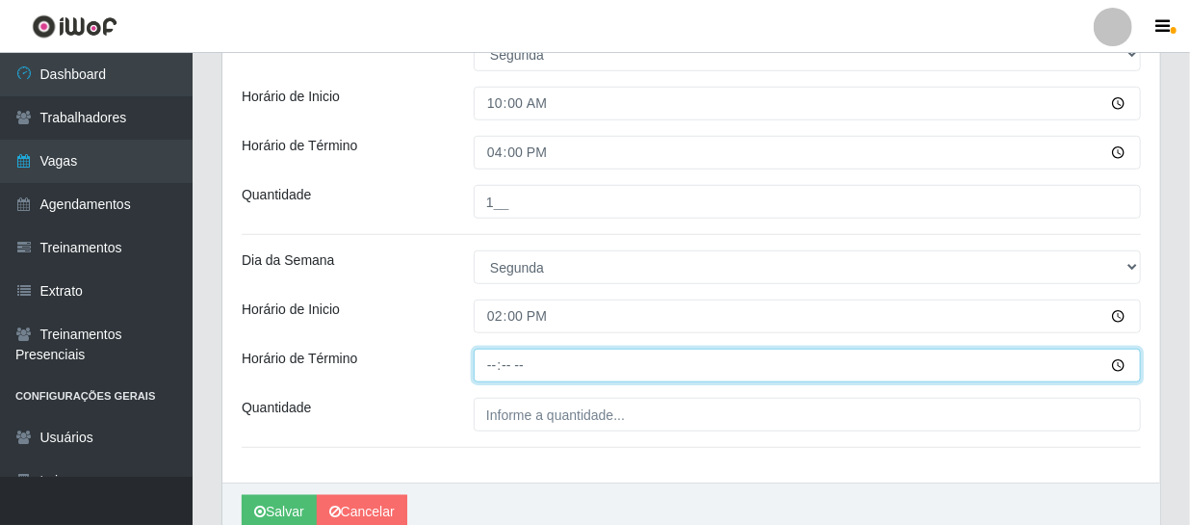
click at [499, 380] on input "Horário de Término" at bounding box center [807, 366] width 667 height 34
type input "20:00"
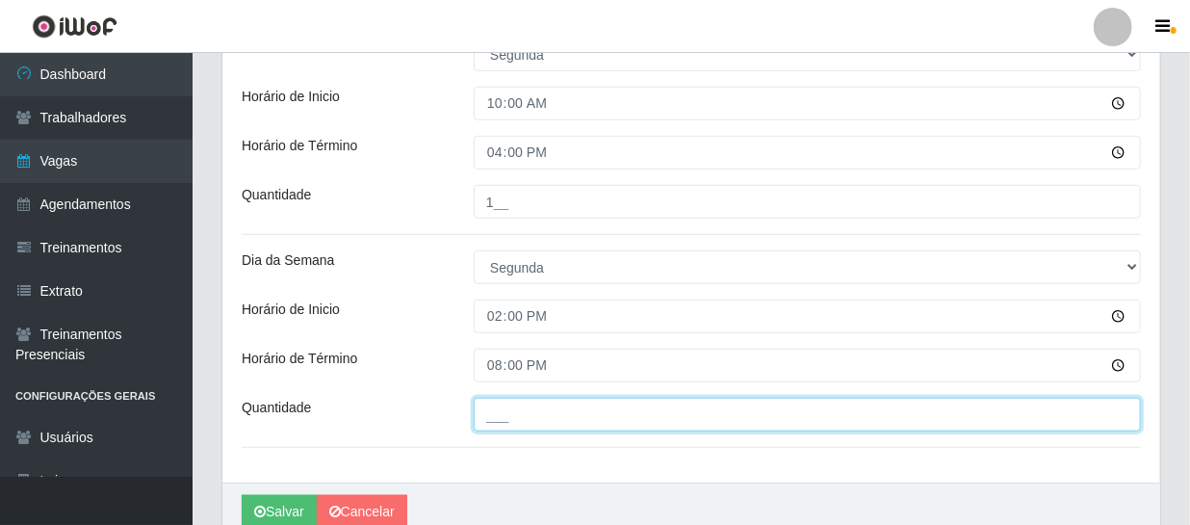
click at [569, 417] on input "___" at bounding box center [807, 415] width 667 height 34
type input "2__"
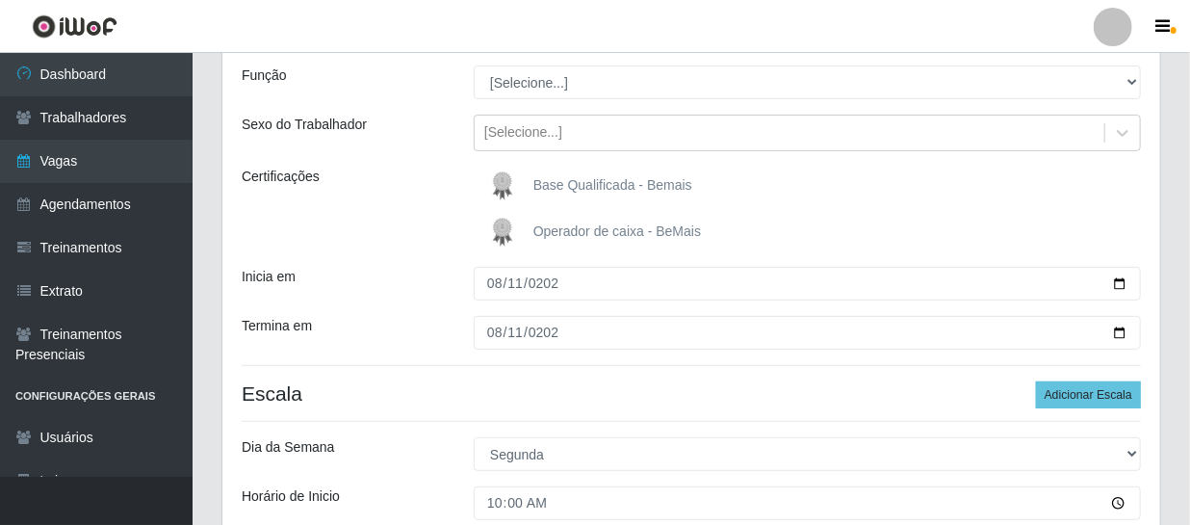
scroll to position [87, 0]
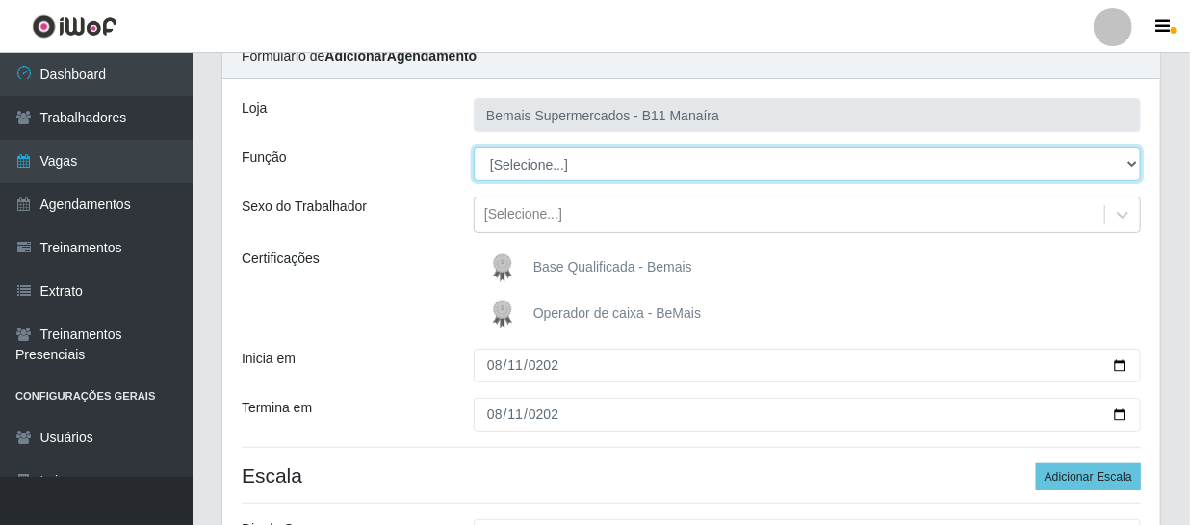
click at [559, 159] on select "[Selecione...] ASG ASG + ASG ++ Auxiliar de Estacionamento Auxiliar de Estacion…" at bounding box center [807, 164] width 667 height 34
select select "24"
click at [474, 147] on select "[Selecione...] ASG ASG + ASG ++ Auxiliar de Estacionamento Auxiliar de Estacion…" at bounding box center [807, 164] width 667 height 34
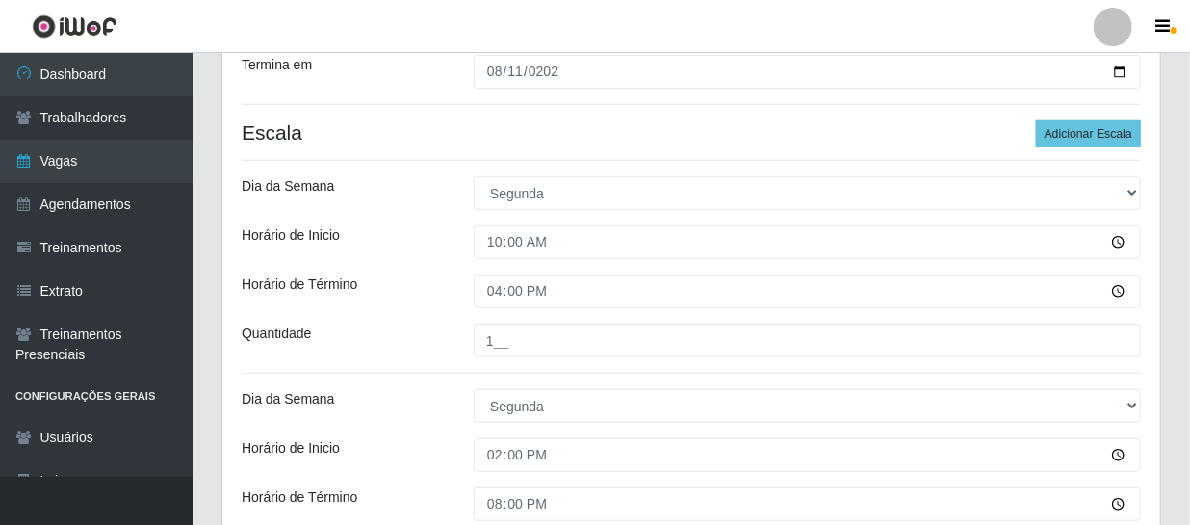
scroll to position [655, 0]
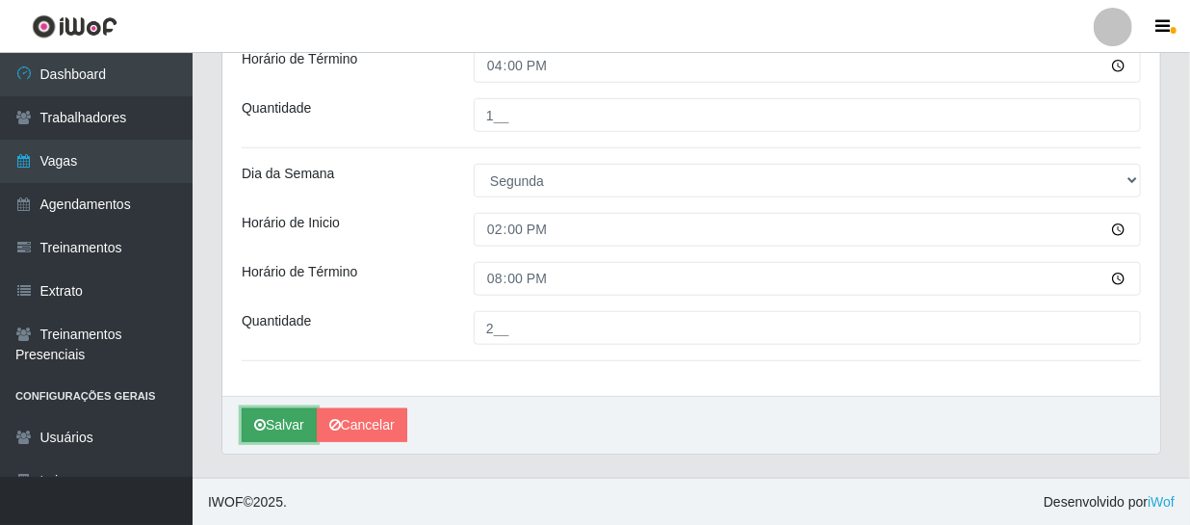
click at [290, 413] on button "Salvar" at bounding box center [279, 425] width 75 height 34
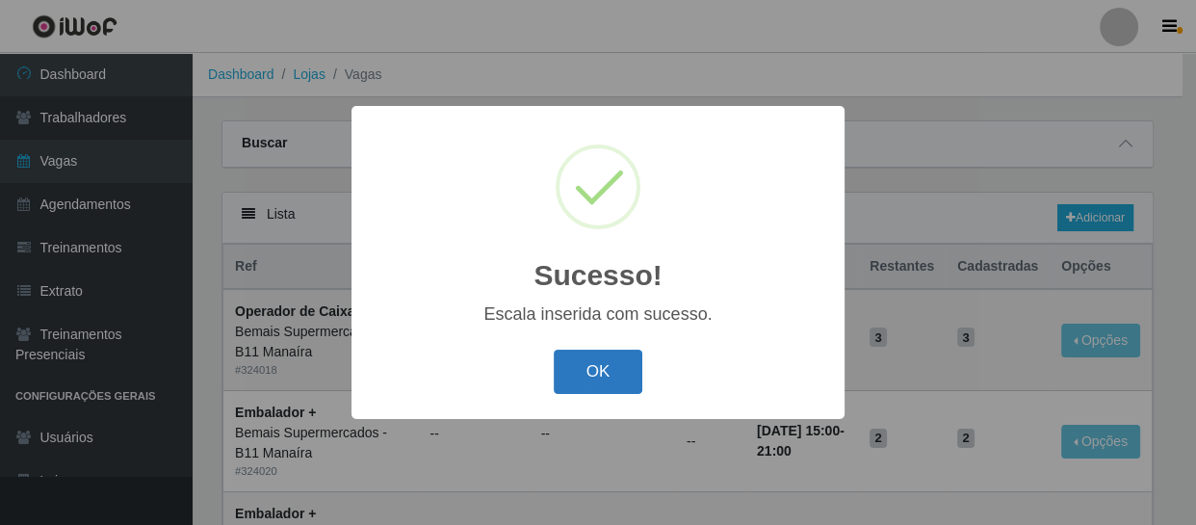
click at [563, 370] on button "OK" at bounding box center [599, 372] width 90 height 45
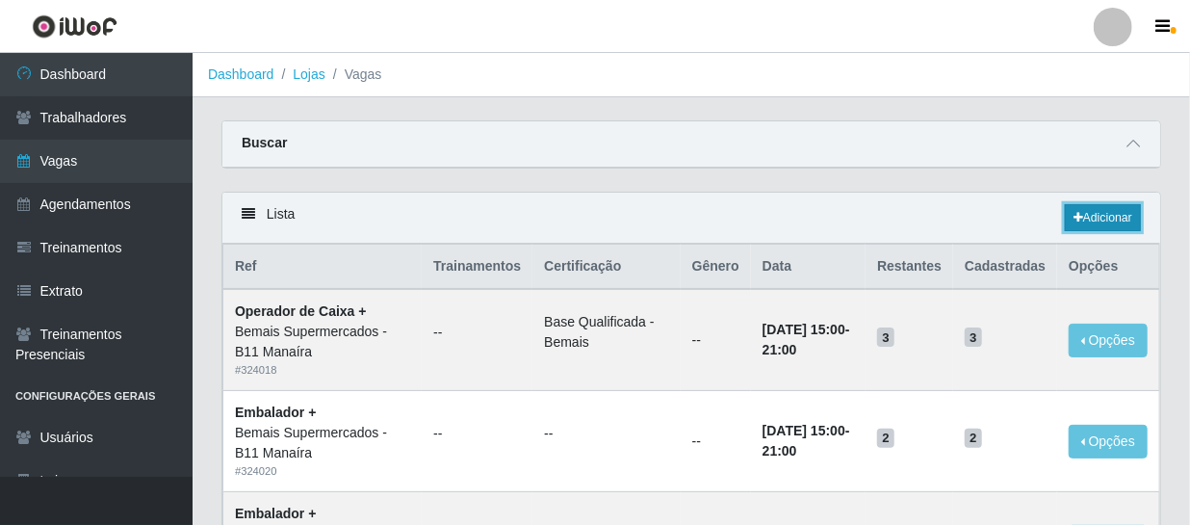
click at [1092, 211] on link "Adicionar" at bounding box center [1103, 217] width 76 height 27
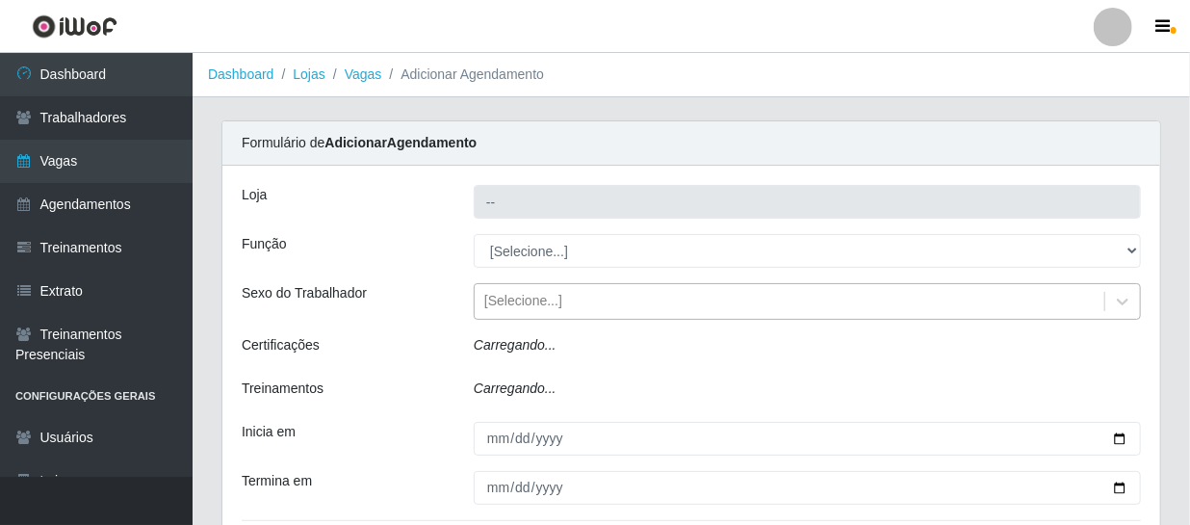
type input "Bemais Supermercados - B11 Manaíra"
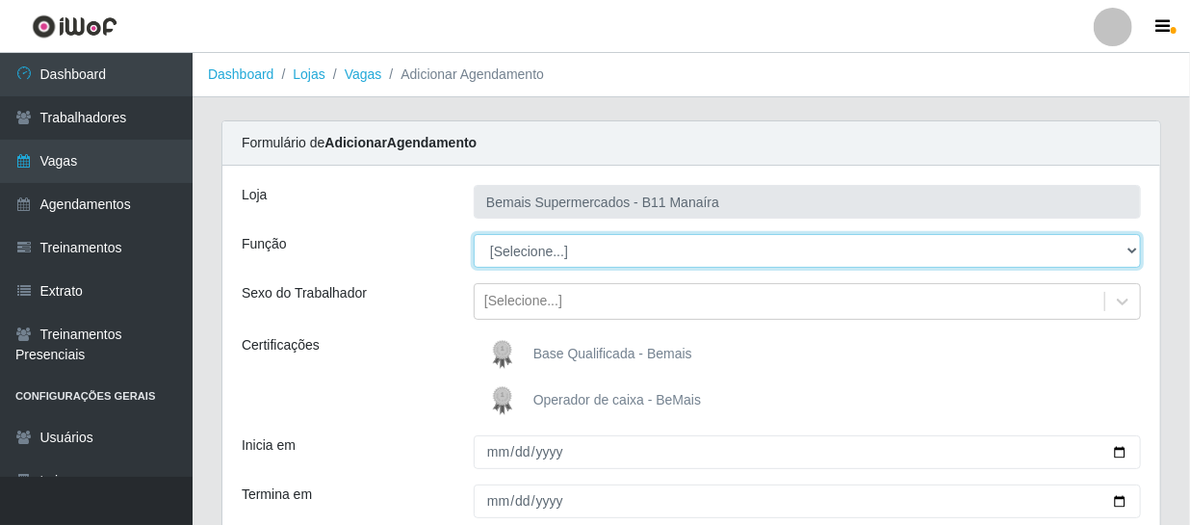
click at [558, 251] on select "[Selecione...] ASG ASG + ASG ++ Auxiliar de Estacionamento Auxiliar de Estacion…" at bounding box center [807, 251] width 667 height 34
select select "107"
click at [474, 234] on select "[Selecione...] ASG ASG + ASG ++ Auxiliar de Estacionamento Auxiliar de Estacion…" at bounding box center [807, 251] width 667 height 34
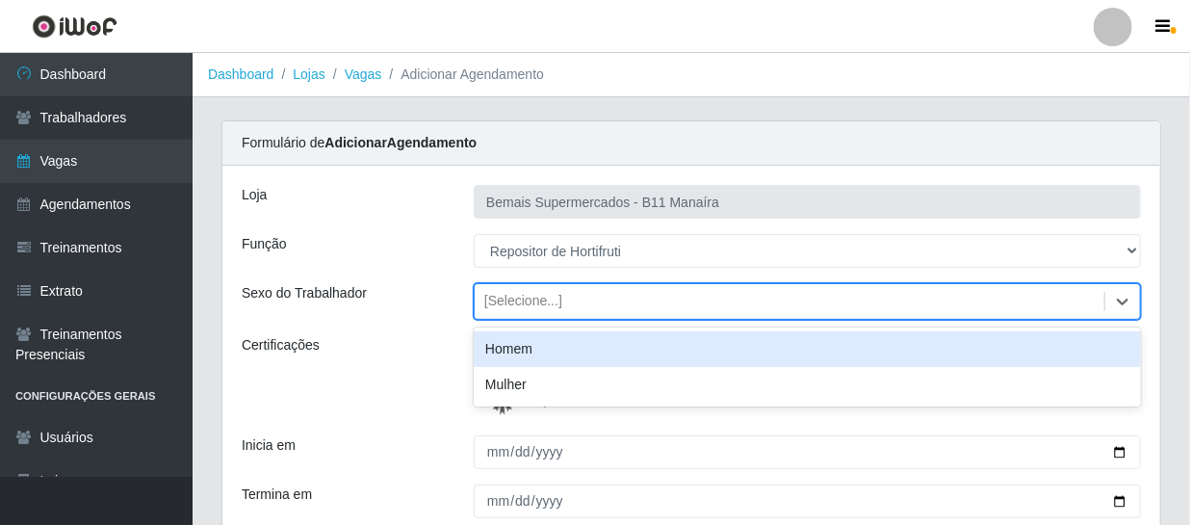
click at [508, 301] on div "[Selecione...]" at bounding box center [523, 302] width 78 height 20
click at [519, 356] on div "Homem" at bounding box center [807, 349] width 667 height 36
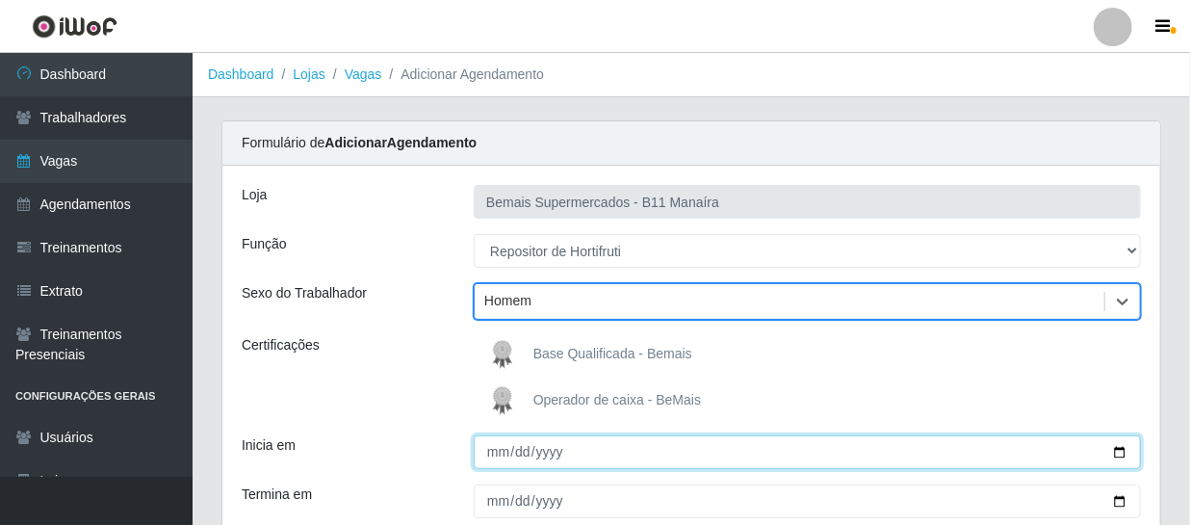
click at [501, 446] on input "Inicia em" at bounding box center [807, 452] width 667 height 34
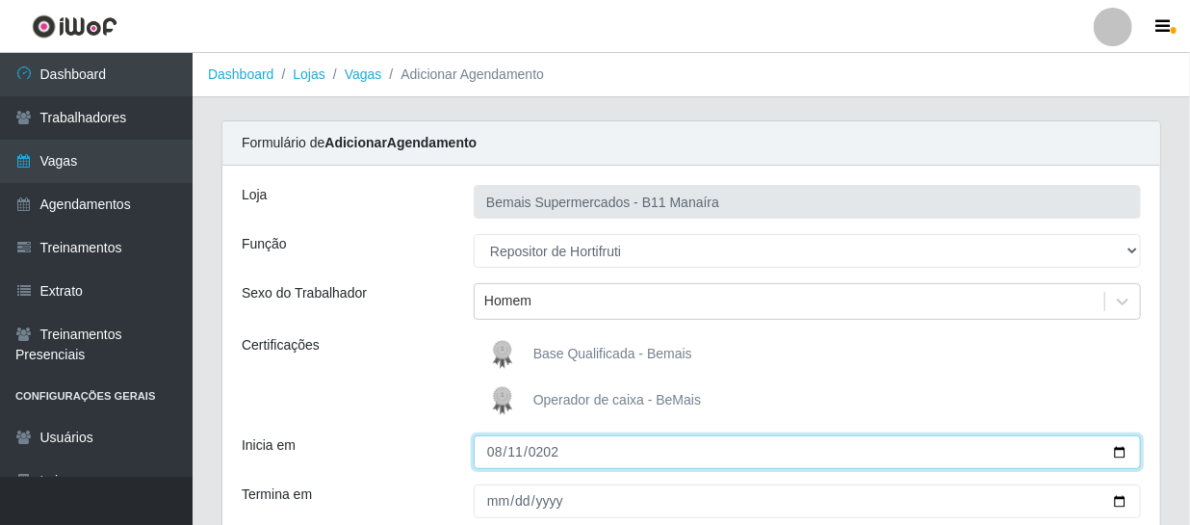
type input "[DATE]"
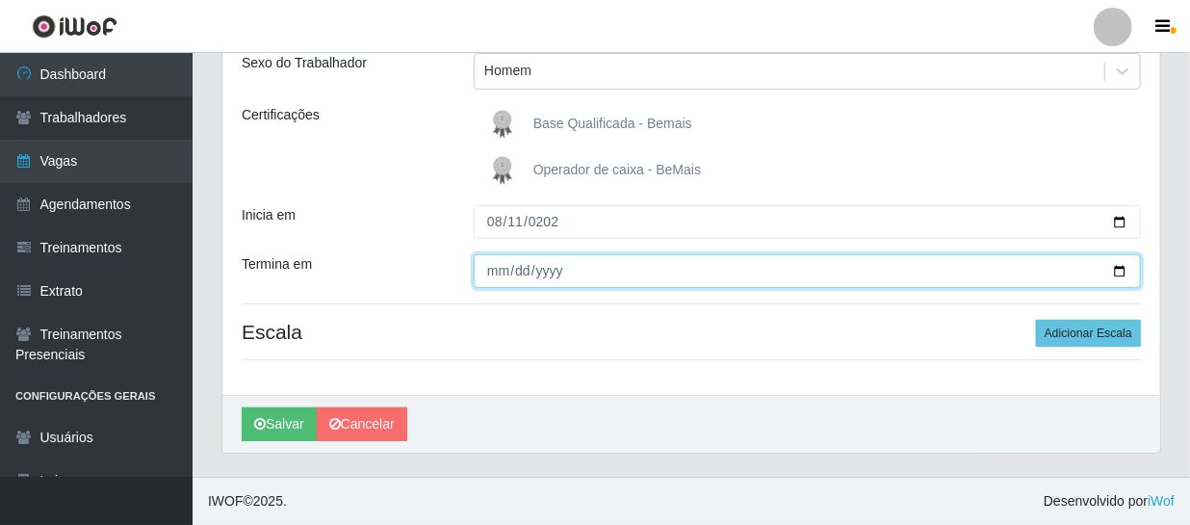
click at [499, 273] on input "Termina em" at bounding box center [807, 271] width 667 height 34
type input "[DATE]"
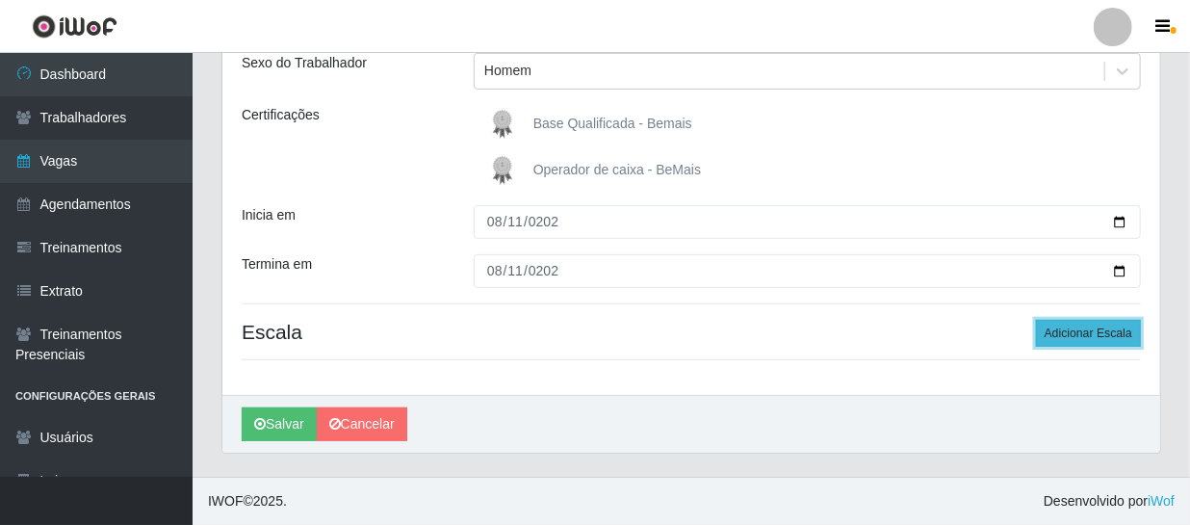
click at [1107, 336] on button "Adicionar Escala" at bounding box center [1088, 333] width 105 height 27
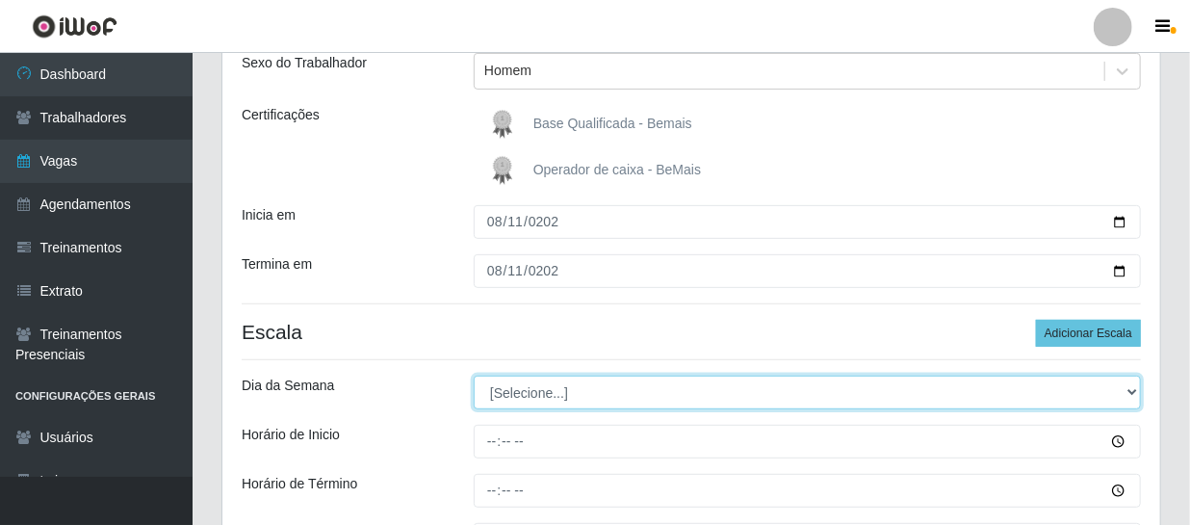
click at [530, 404] on select "[Selecione...] Segunda Terça Quarta Quinta Sexta Sábado Domingo" at bounding box center [807, 393] width 667 height 34
select select "1"
click at [474, 376] on select "[Selecione...] Segunda Terça Quarta Quinta Sexta Sábado Domingo" at bounding box center [807, 393] width 667 height 34
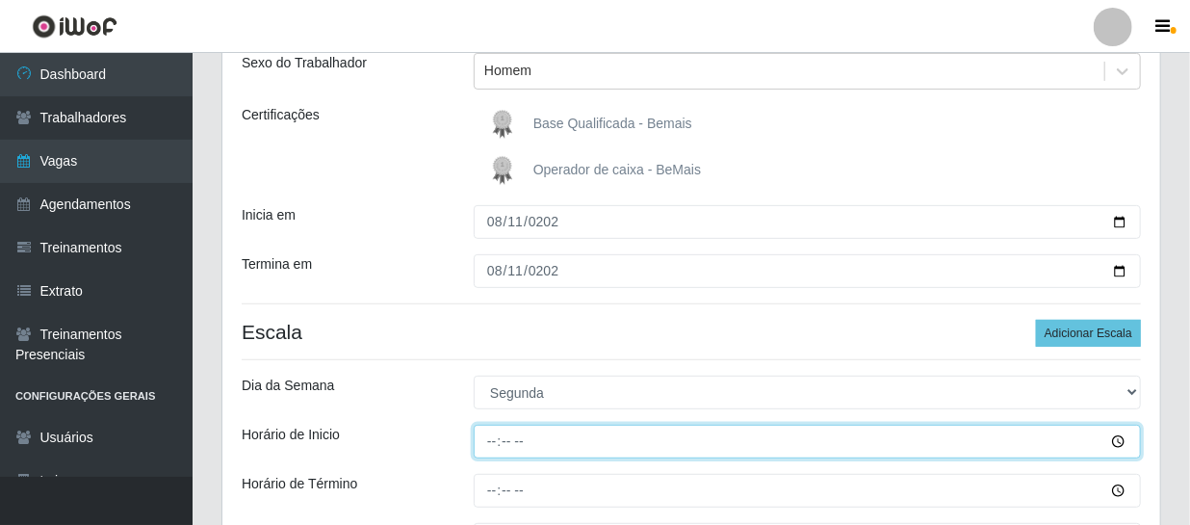
click at [490, 443] on input "Horário de Inicio" at bounding box center [807, 442] width 667 height 34
type input "11:00"
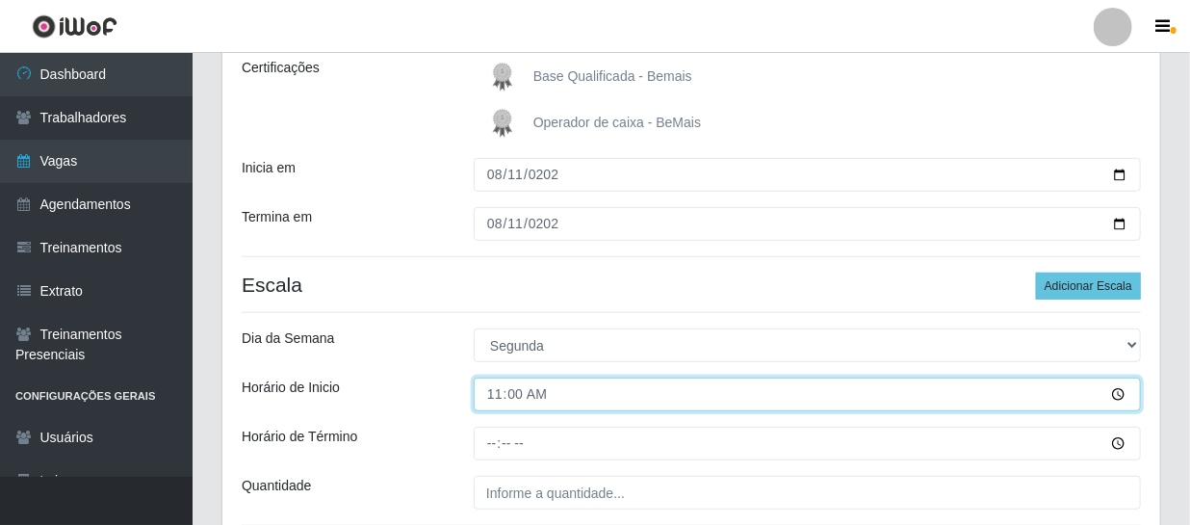
scroll to position [318, 0]
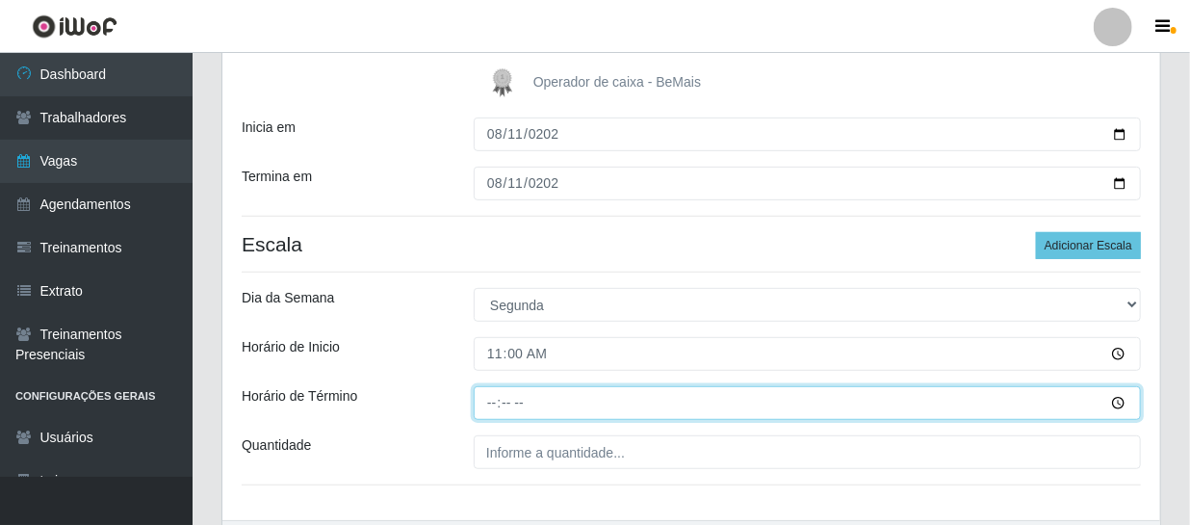
click at [495, 403] on input "Horário de Término" at bounding box center [807, 403] width 667 height 34
type input "17:00"
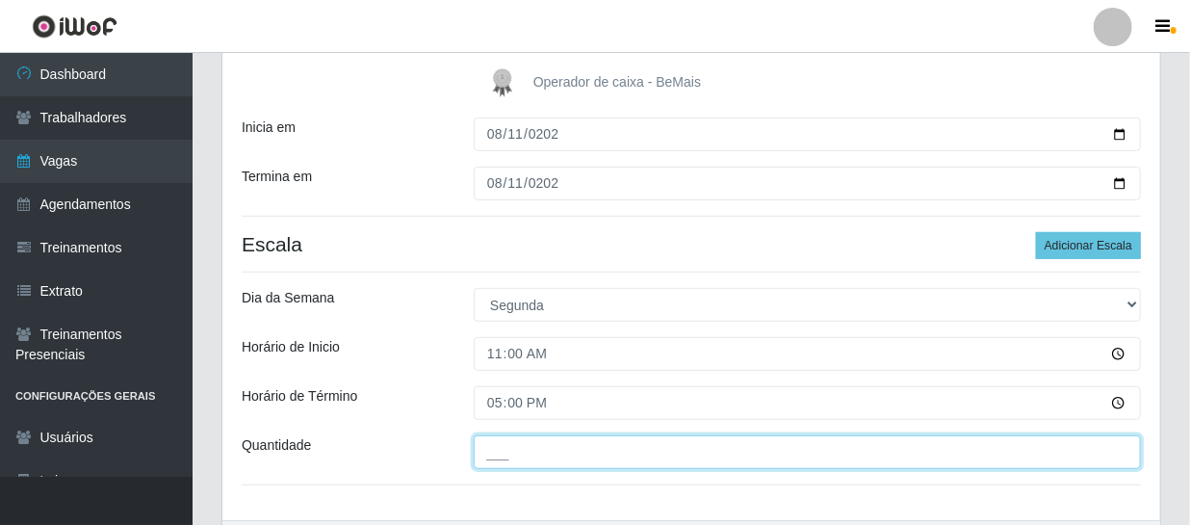
click at [550, 452] on input "___" at bounding box center [807, 452] width 667 height 34
type input "1__"
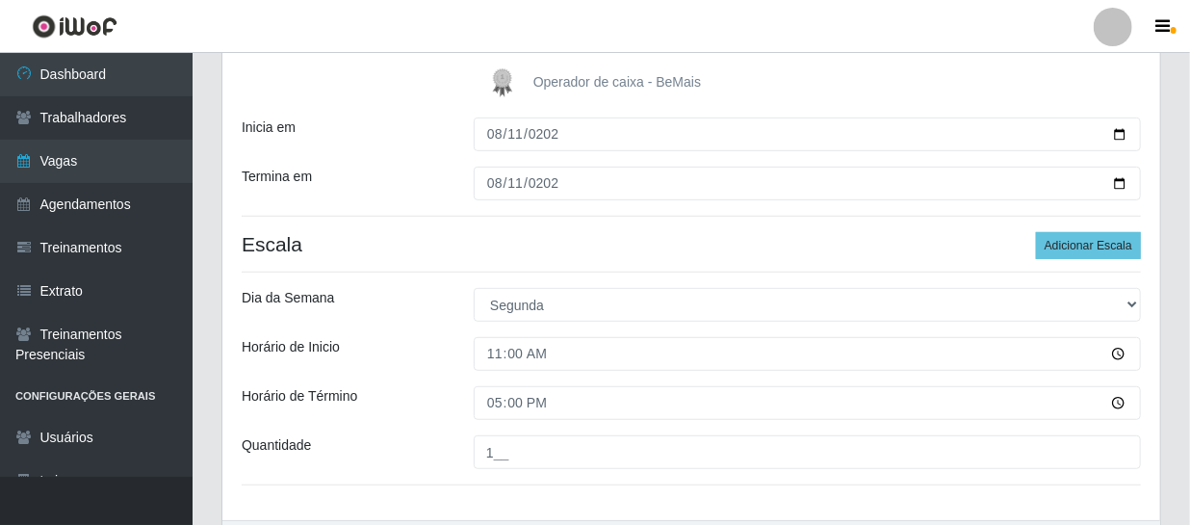
click at [1067, 221] on div "Loja Bemais Supermercados - B11 Manaíra Função [Selecione...] ASG ASG + ASG ++ …" at bounding box center [691, 184] width 938 height 672
click at [1056, 243] on button "Adicionar Escala" at bounding box center [1088, 245] width 105 height 27
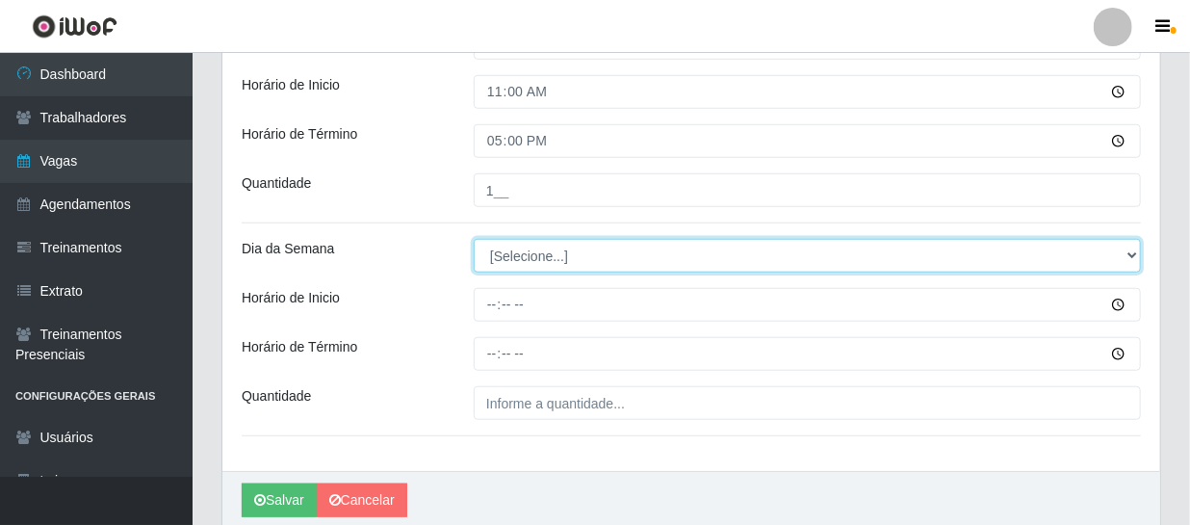
click at [576, 257] on select "[Selecione...] Segunda Terça Quarta Quinta Sexta Sábado Domingo" at bounding box center [807, 256] width 667 height 34
select select "1"
click at [474, 239] on select "[Selecione...] Segunda Terça Quarta Quinta Sexta Sábado Domingo" at bounding box center [807, 256] width 667 height 34
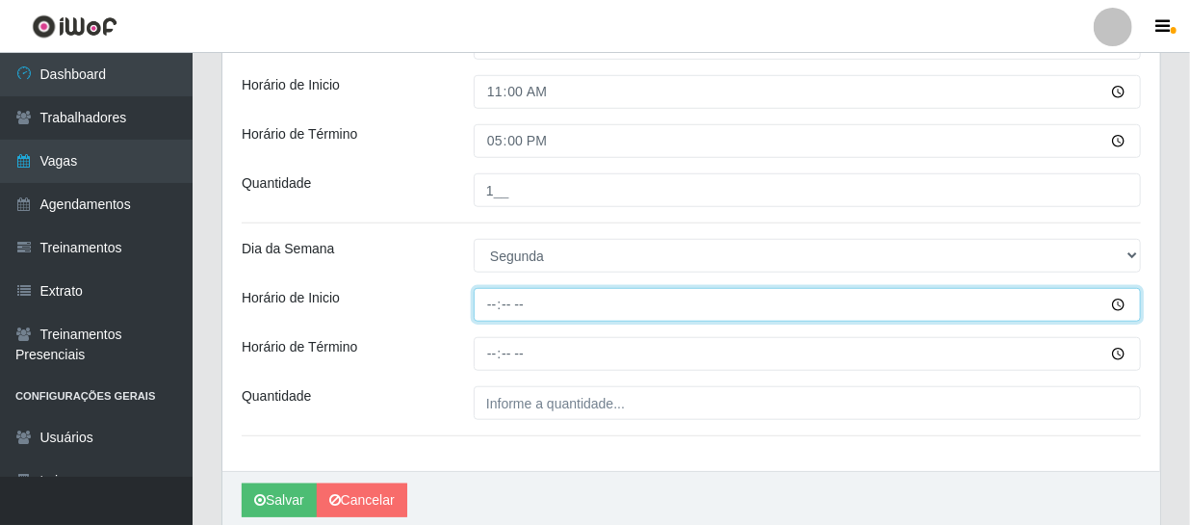
click at [498, 300] on input "Horário de Inicio" at bounding box center [807, 305] width 667 height 34
type input "14:00"
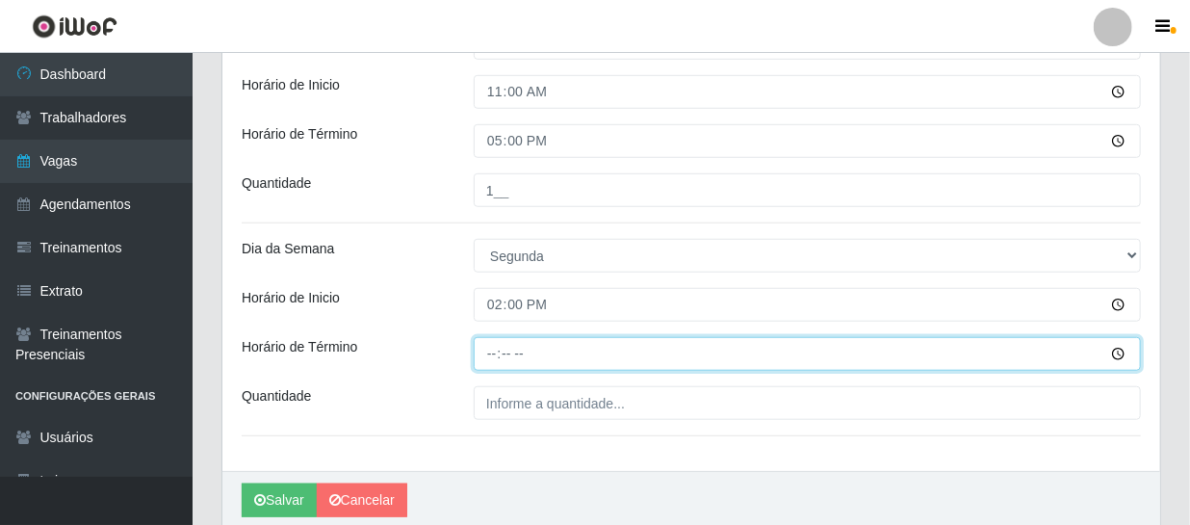
click at [491, 360] on input "Horário de Término" at bounding box center [807, 354] width 667 height 34
type input "20:00"
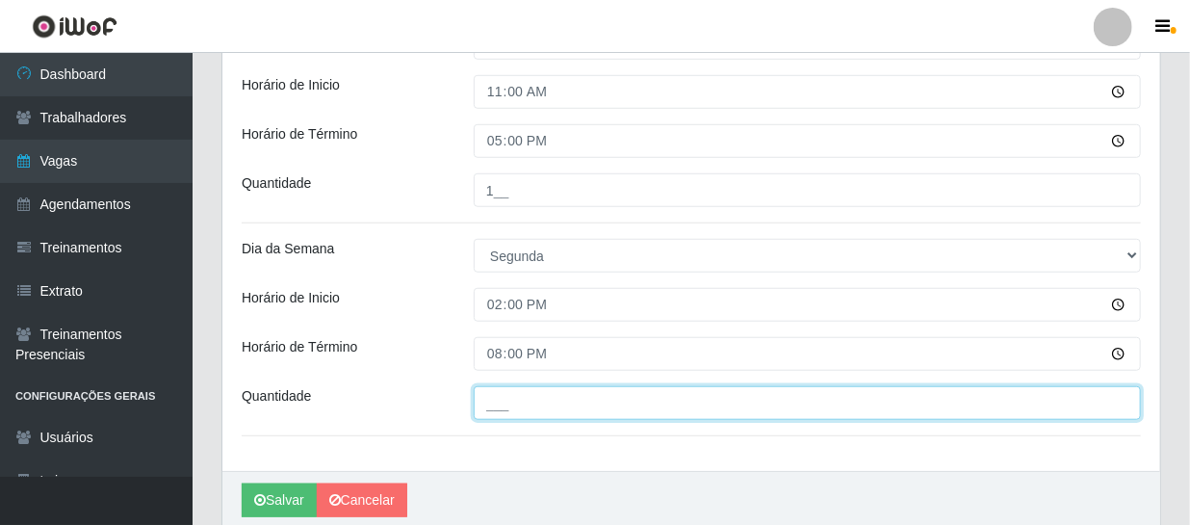
click at [506, 401] on input "___" at bounding box center [807, 403] width 667 height 34
type input "1__"
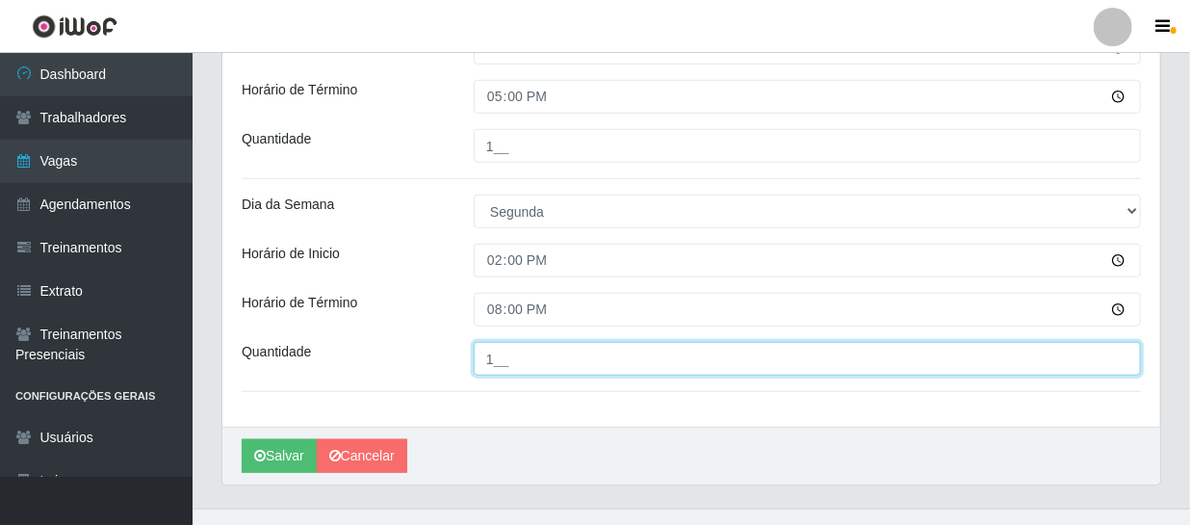
scroll to position [655, 0]
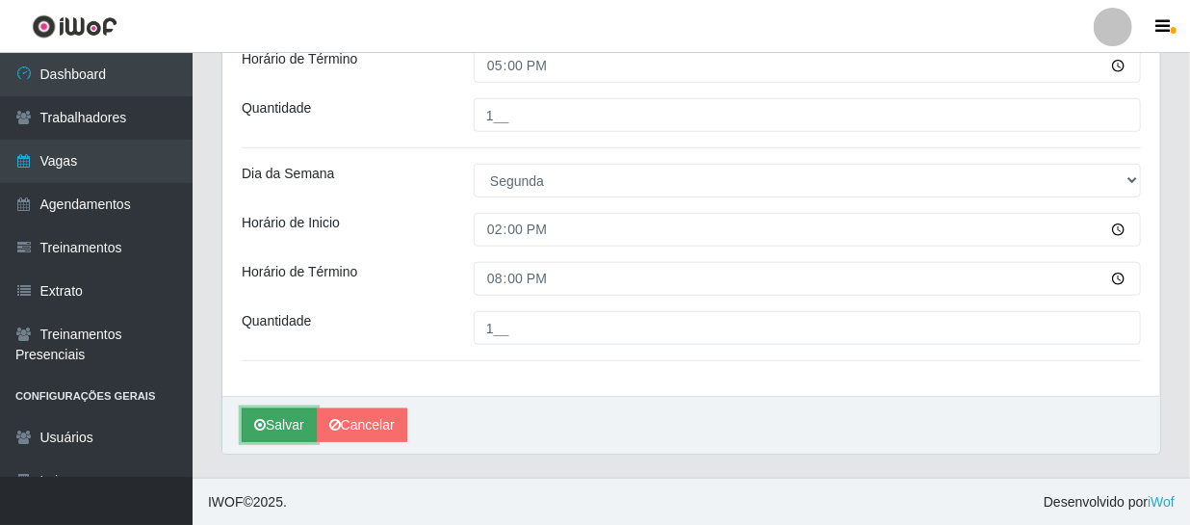
click at [280, 416] on button "Salvar" at bounding box center [279, 425] width 75 height 34
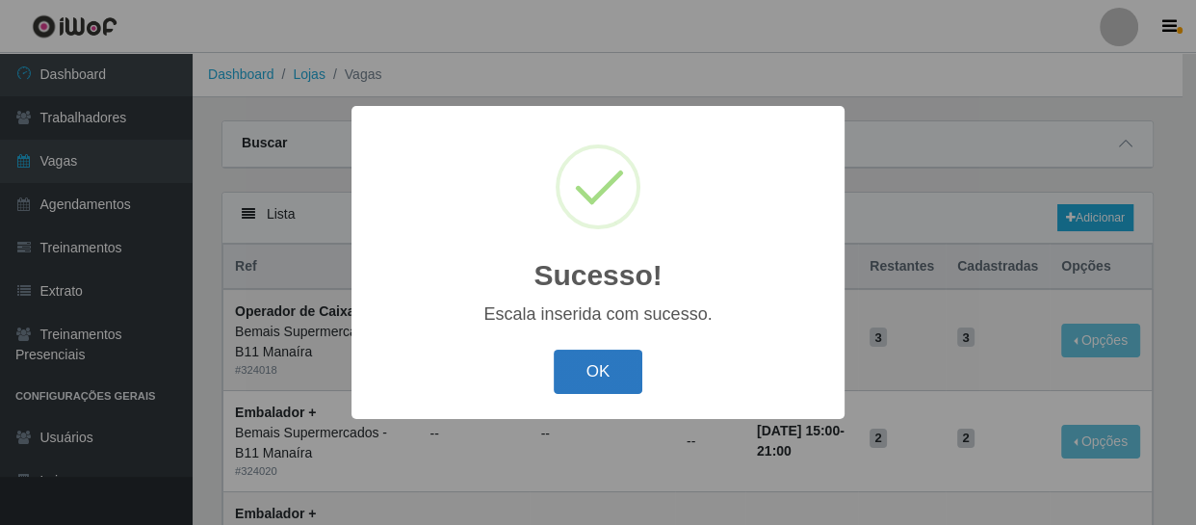
click at [597, 371] on button "OK" at bounding box center [599, 372] width 90 height 45
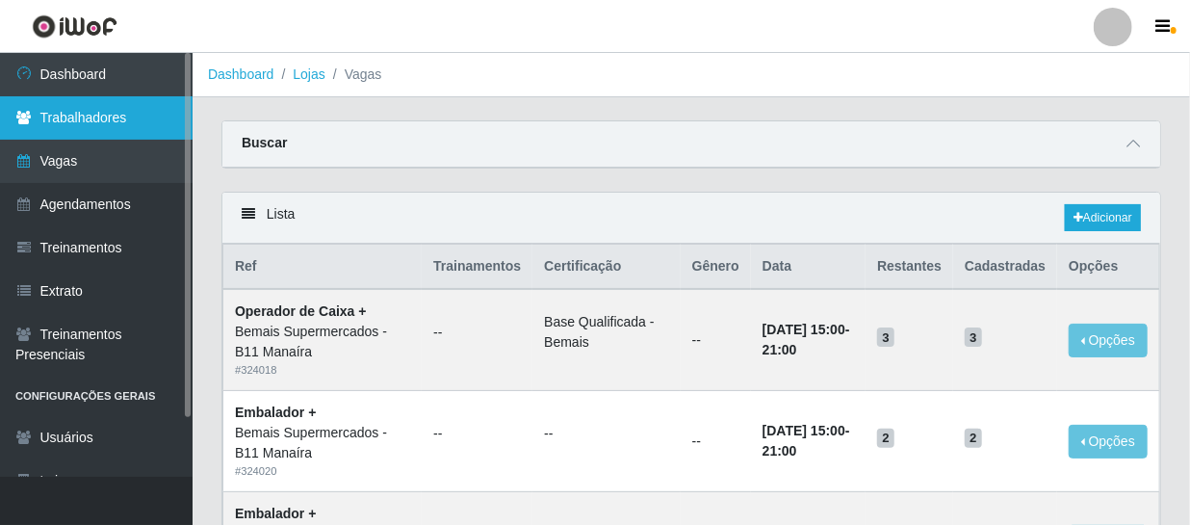
click at [99, 117] on link "Trabalhadores" at bounding box center [96, 117] width 193 height 43
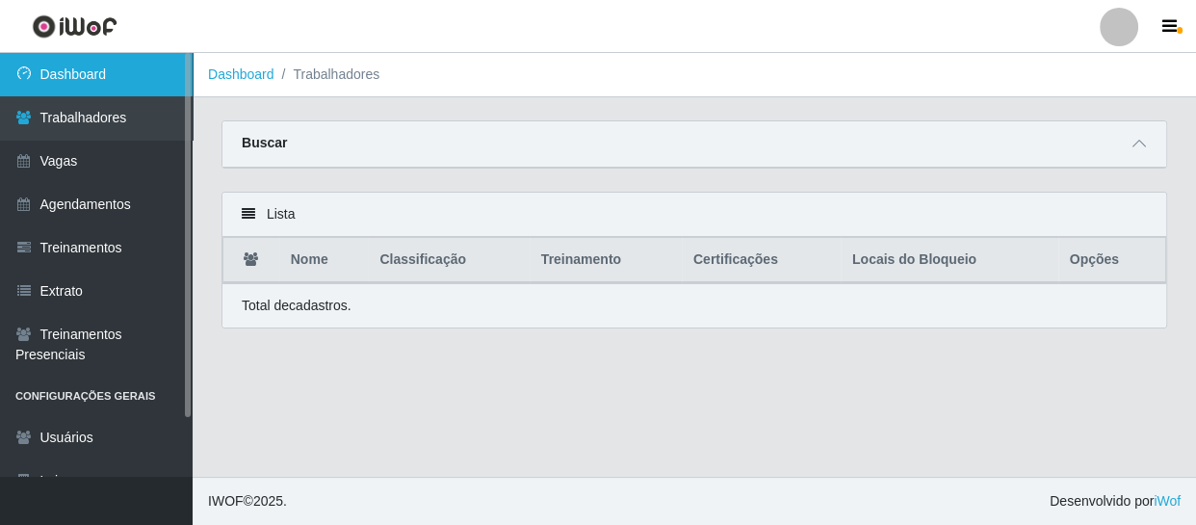
click at [96, 80] on link "Dashboard" at bounding box center [96, 74] width 193 height 43
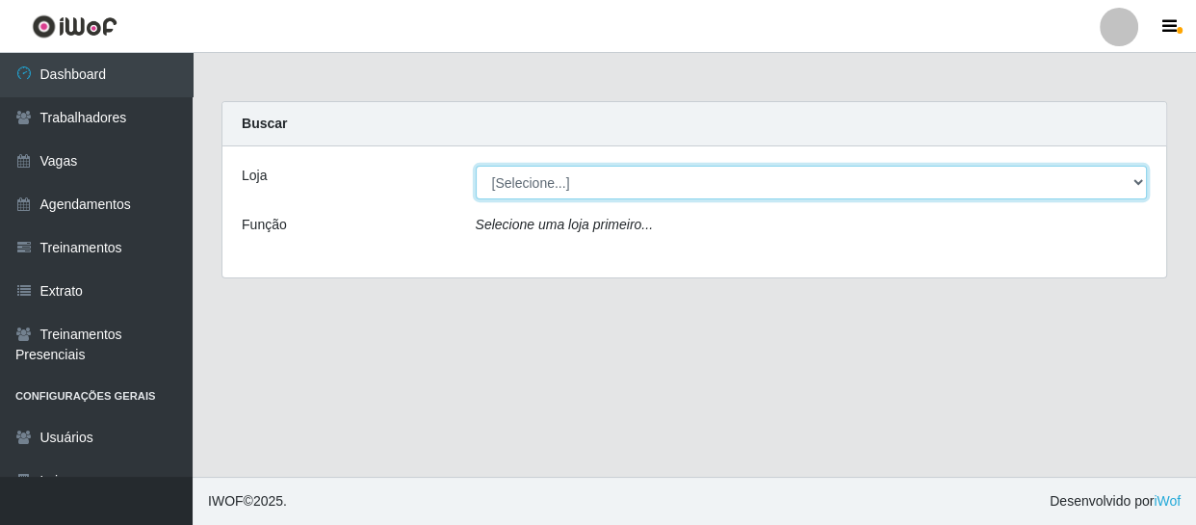
click at [837, 170] on select "[Selecione...] Bemais Supermercados - B11 Manaíra" at bounding box center [812, 183] width 672 height 34
select select "409"
click at [476, 166] on select "[Selecione...] Bemais Supermercados - B11 Manaíra" at bounding box center [812, 183] width 672 height 34
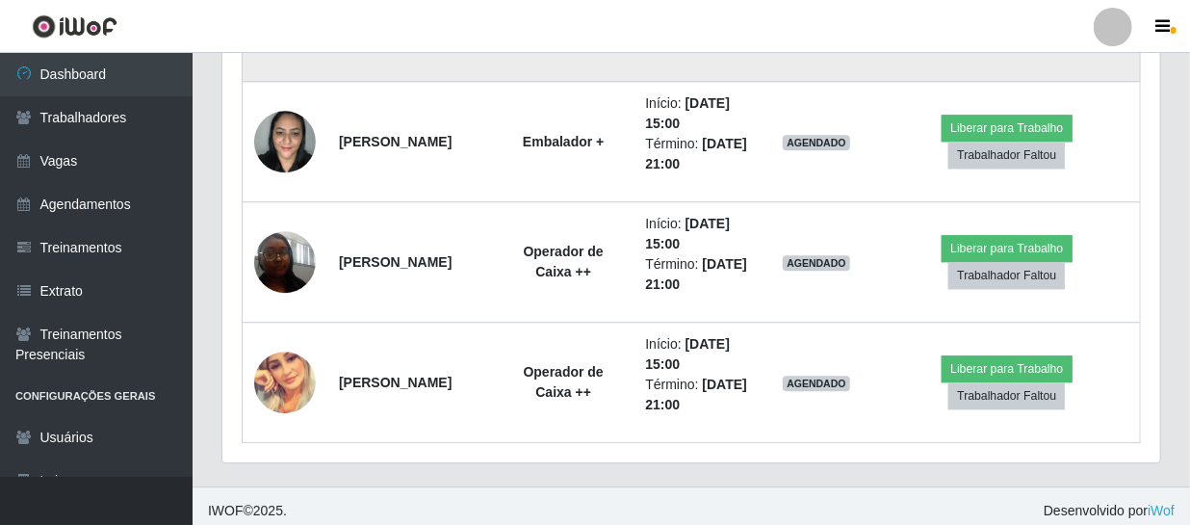
scroll to position [2215, 0]
